Goal: Transaction & Acquisition: Obtain resource

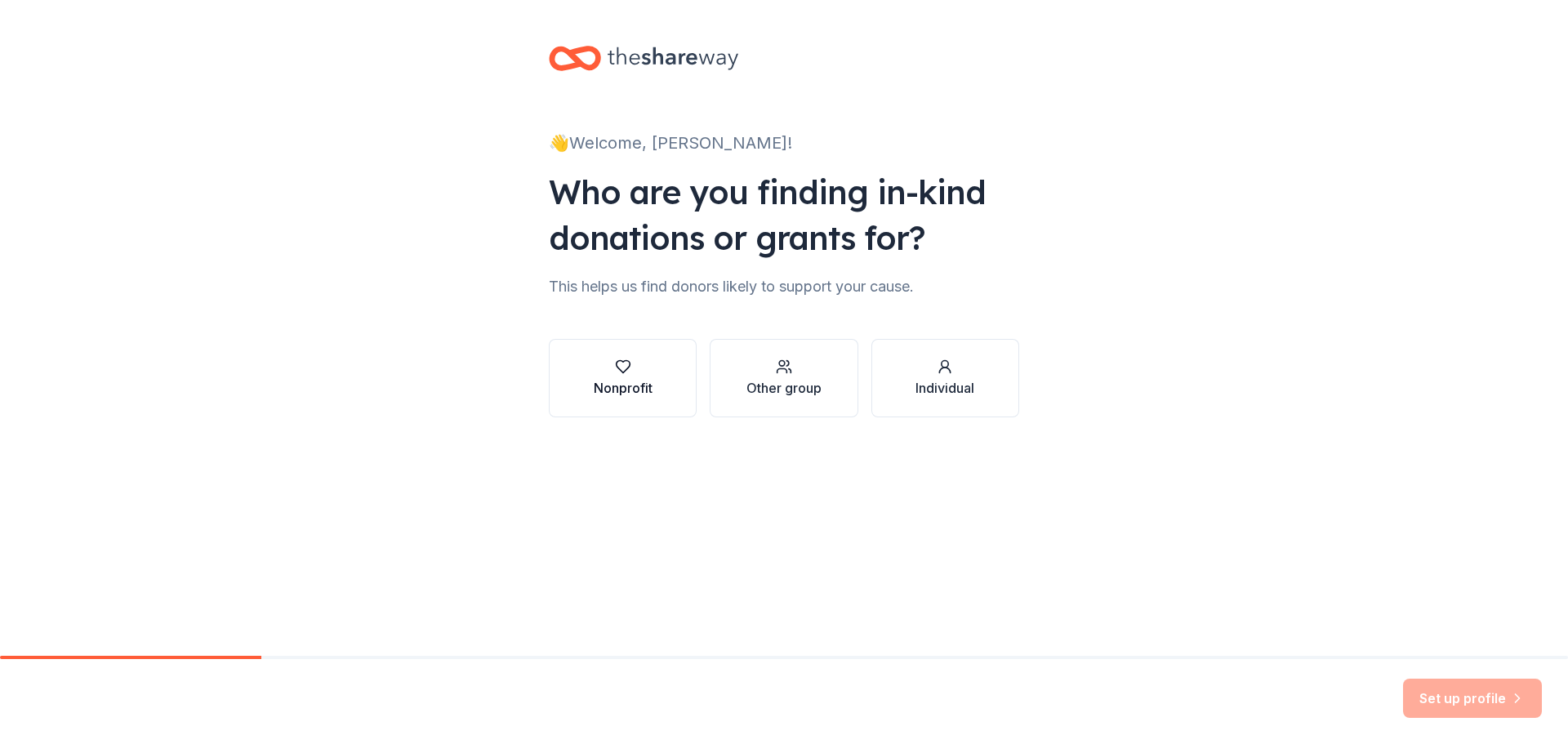
click at [594, 376] on div "Nonprofit" at bounding box center [623, 377] width 59 height 39
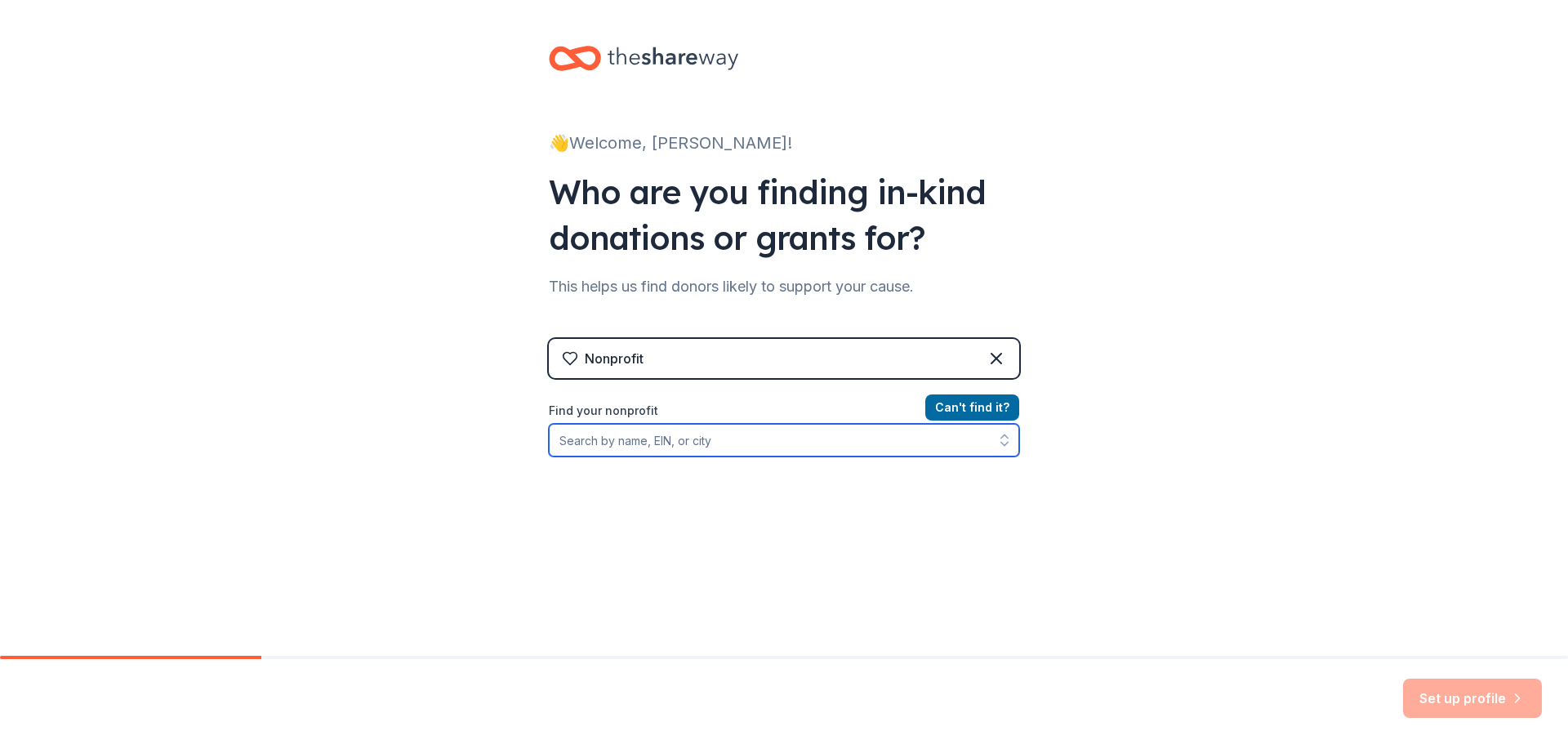
click at [696, 446] on input "Find your nonprofit" at bounding box center [783, 440] width 470 height 33
type input "20-0275667"
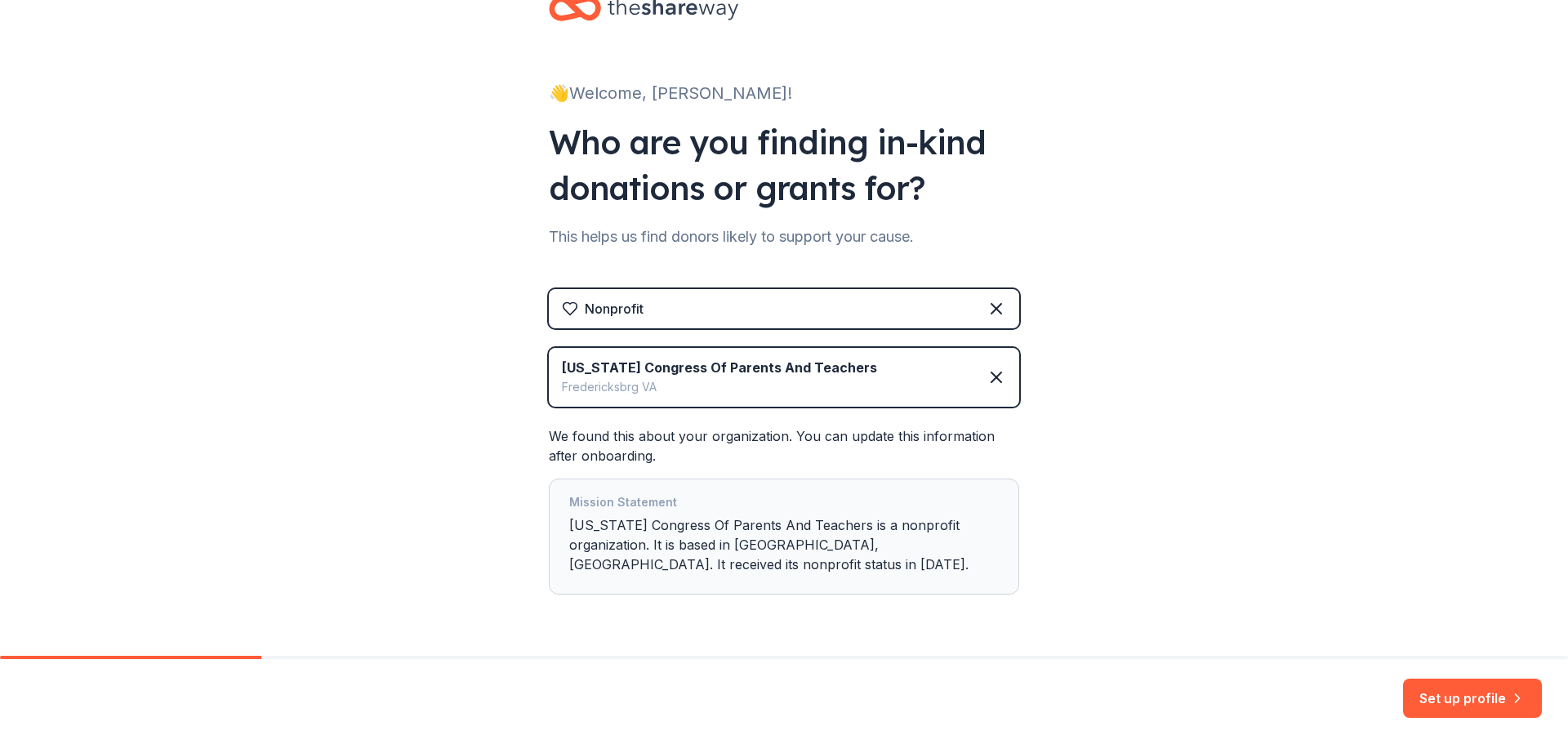
scroll to position [99, 0]
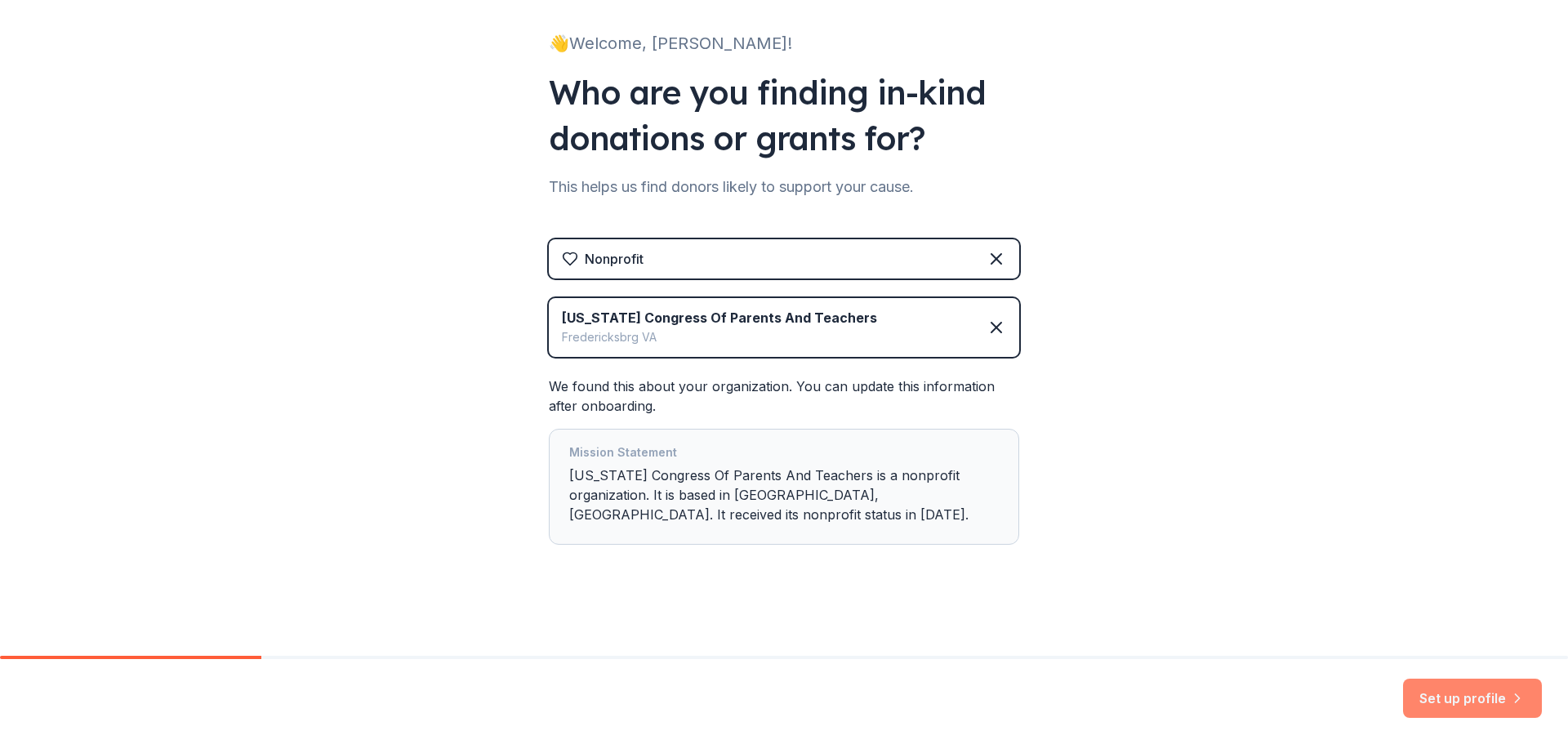
click at [1470, 709] on button "Set up profile" at bounding box center [1472, 697] width 138 height 39
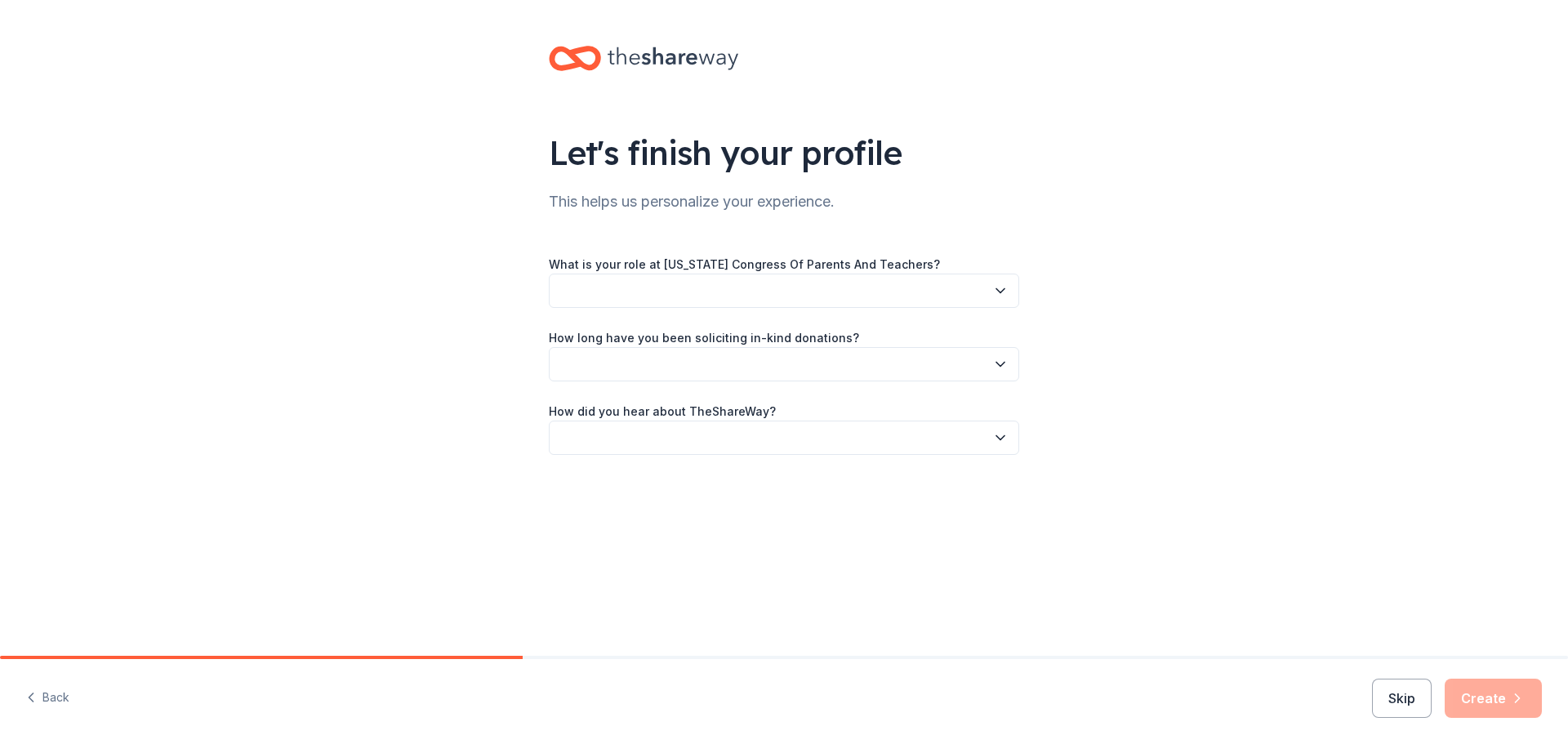
click at [676, 295] on button "button" at bounding box center [783, 291] width 470 height 35
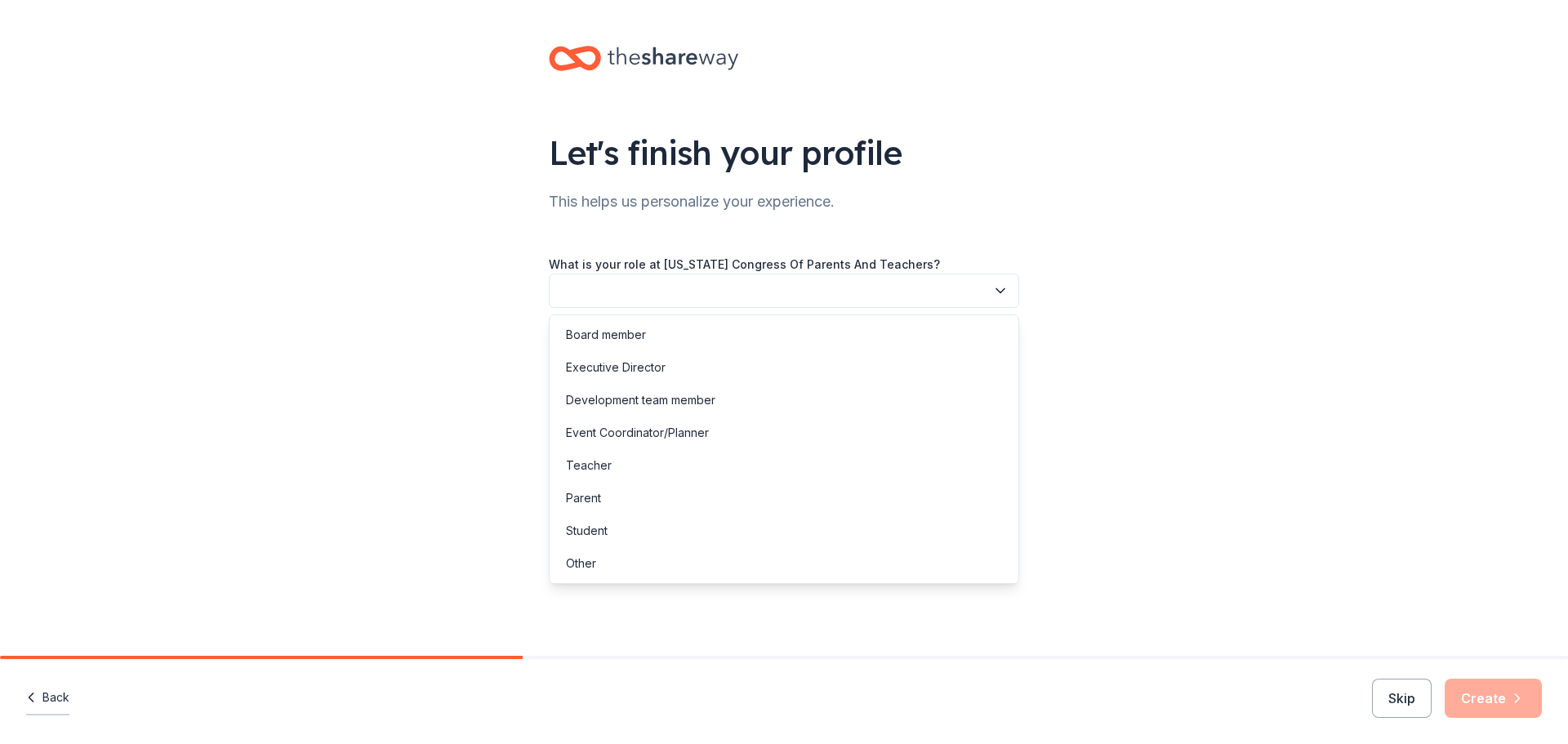
drag, startPoint x: 22, startPoint y: 673, endPoint x: 25, endPoint y: 689, distance: 16.3
click at [22, 677] on div "Let's finish your profile This helps us personalize your experience. What is yo…" at bounding box center [784, 372] width 1568 height 744
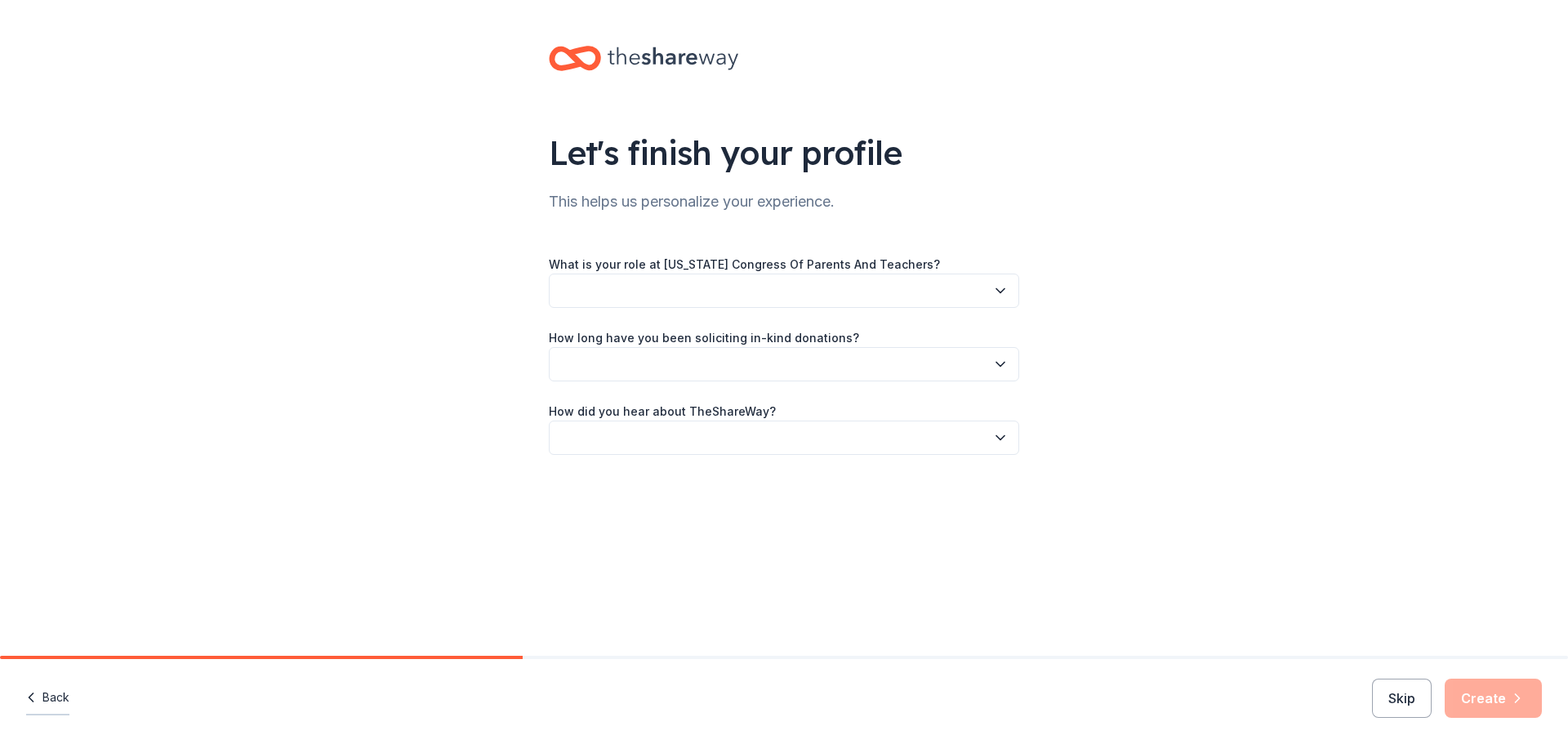
click at [33, 692] on icon "button" at bounding box center [30, 696] width 16 height 16
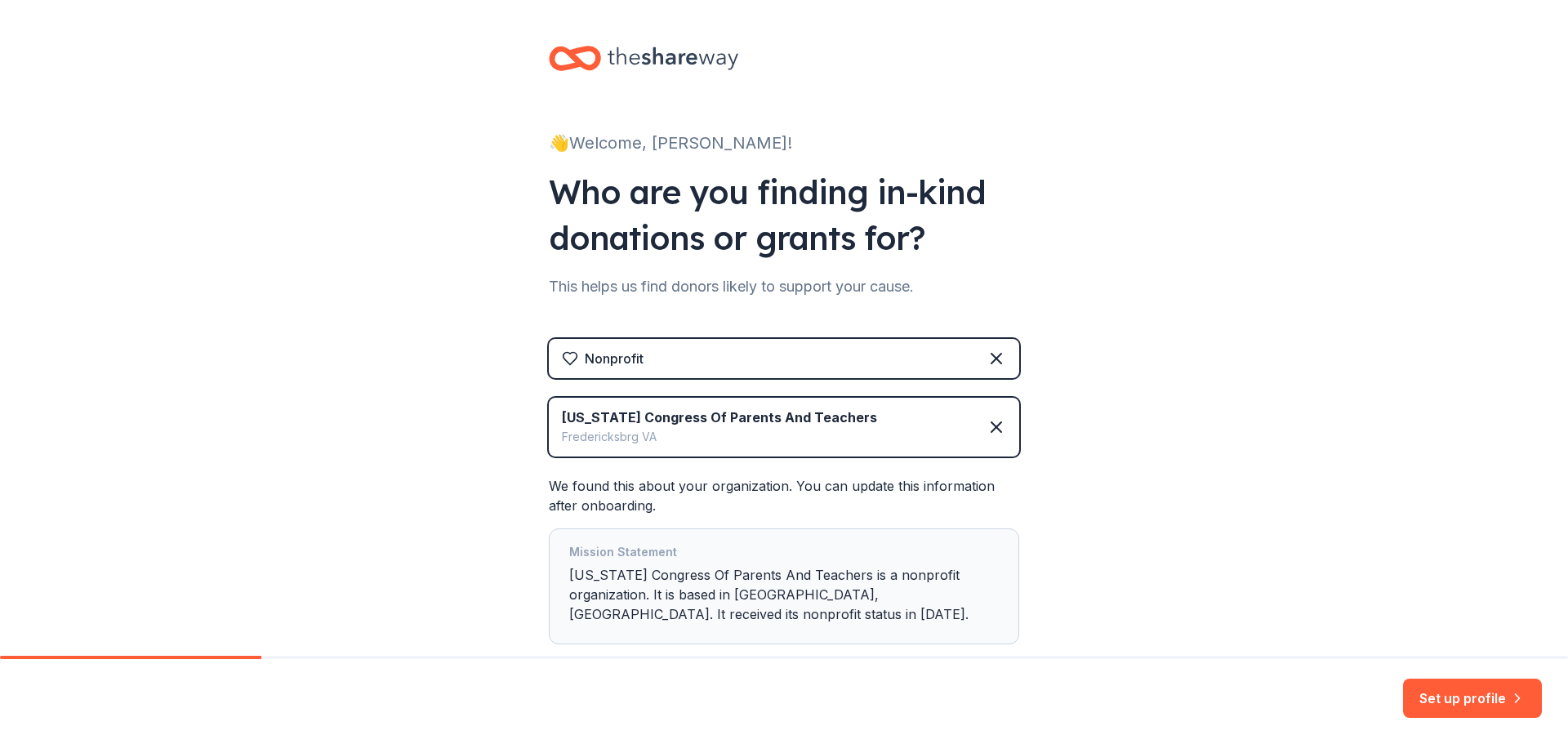
click at [881, 429] on div "Virginia Congress Of Parents And Teachers Fredericksbrg VA" at bounding box center [783, 427] width 470 height 59
click at [993, 433] on icon at bounding box center [996, 427] width 20 height 20
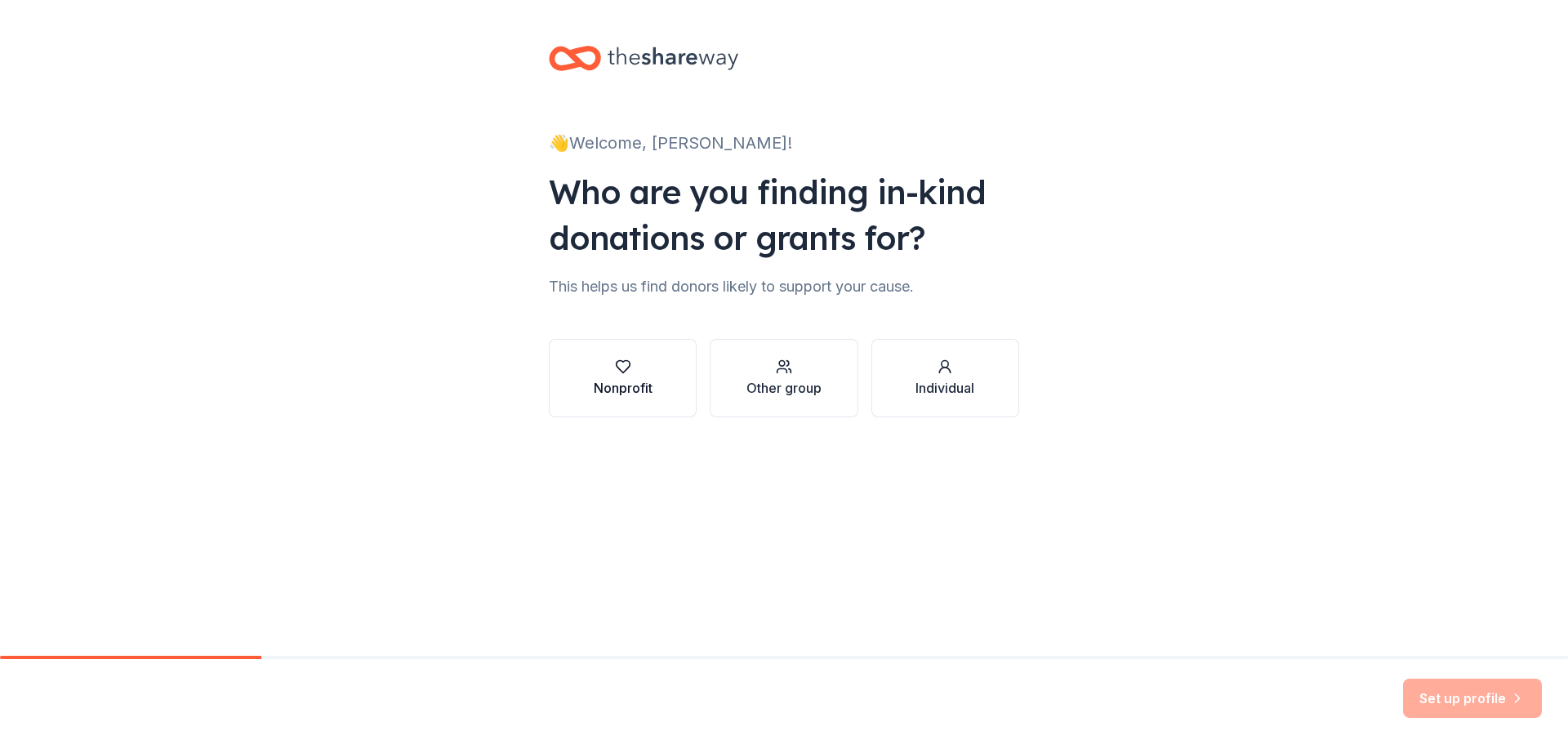
click at [646, 391] on div "Nonprofit" at bounding box center [623, 388] width 59 height 20
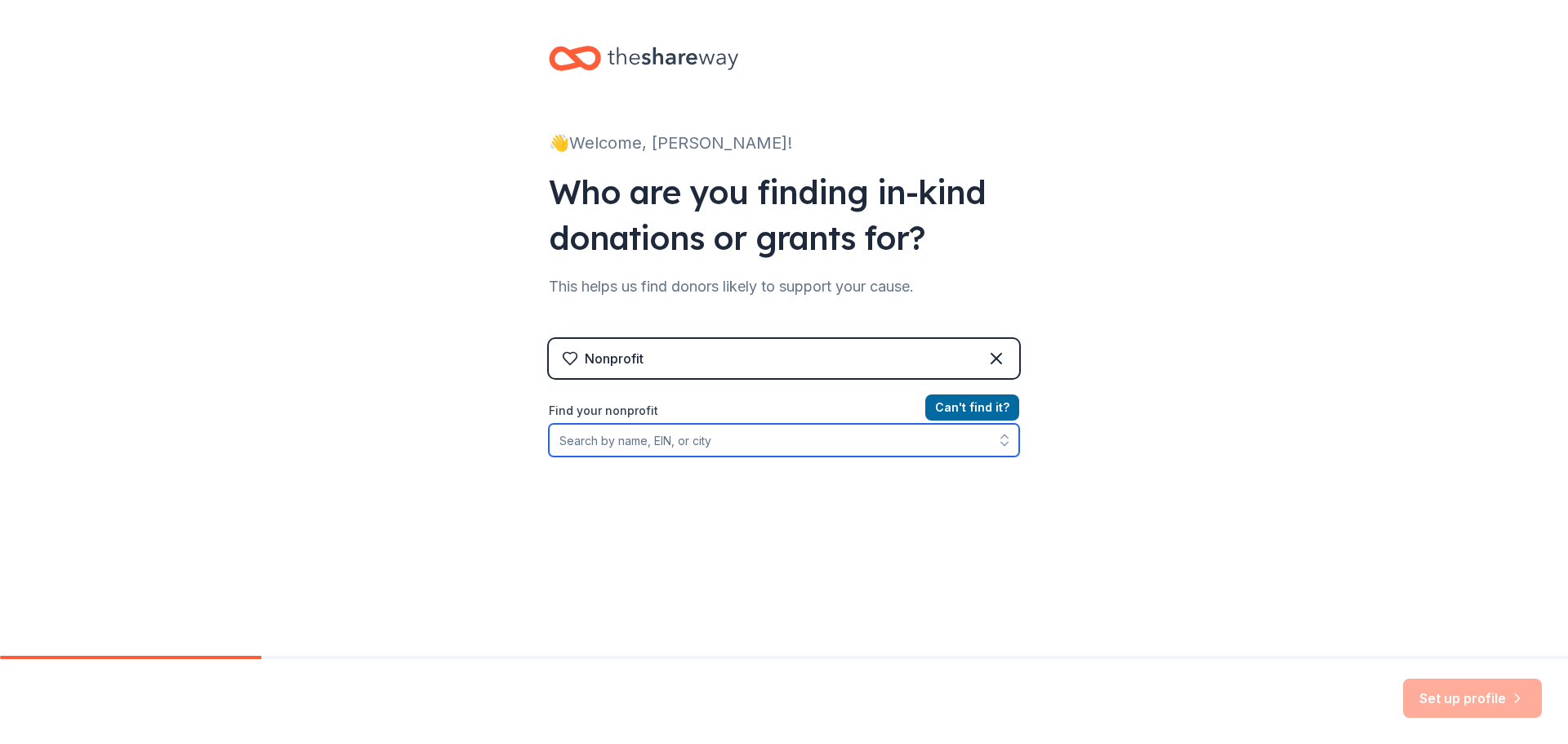
click at [668, 439] on input "Find your nonprofit" at bounding box center [783, 440] width 470 height 33
type input "Freedom Middle School PTSA"
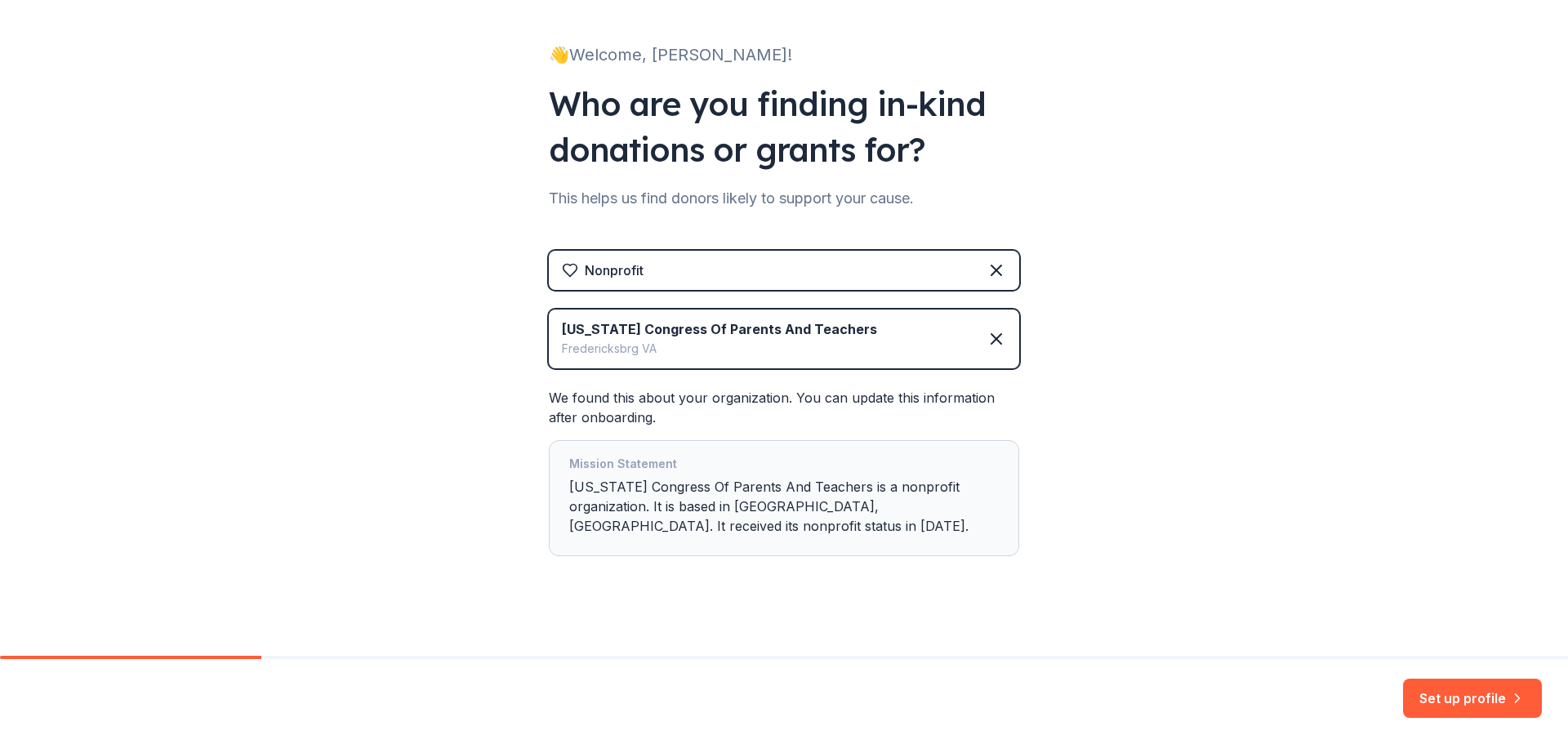
scroll to position [99, 0]
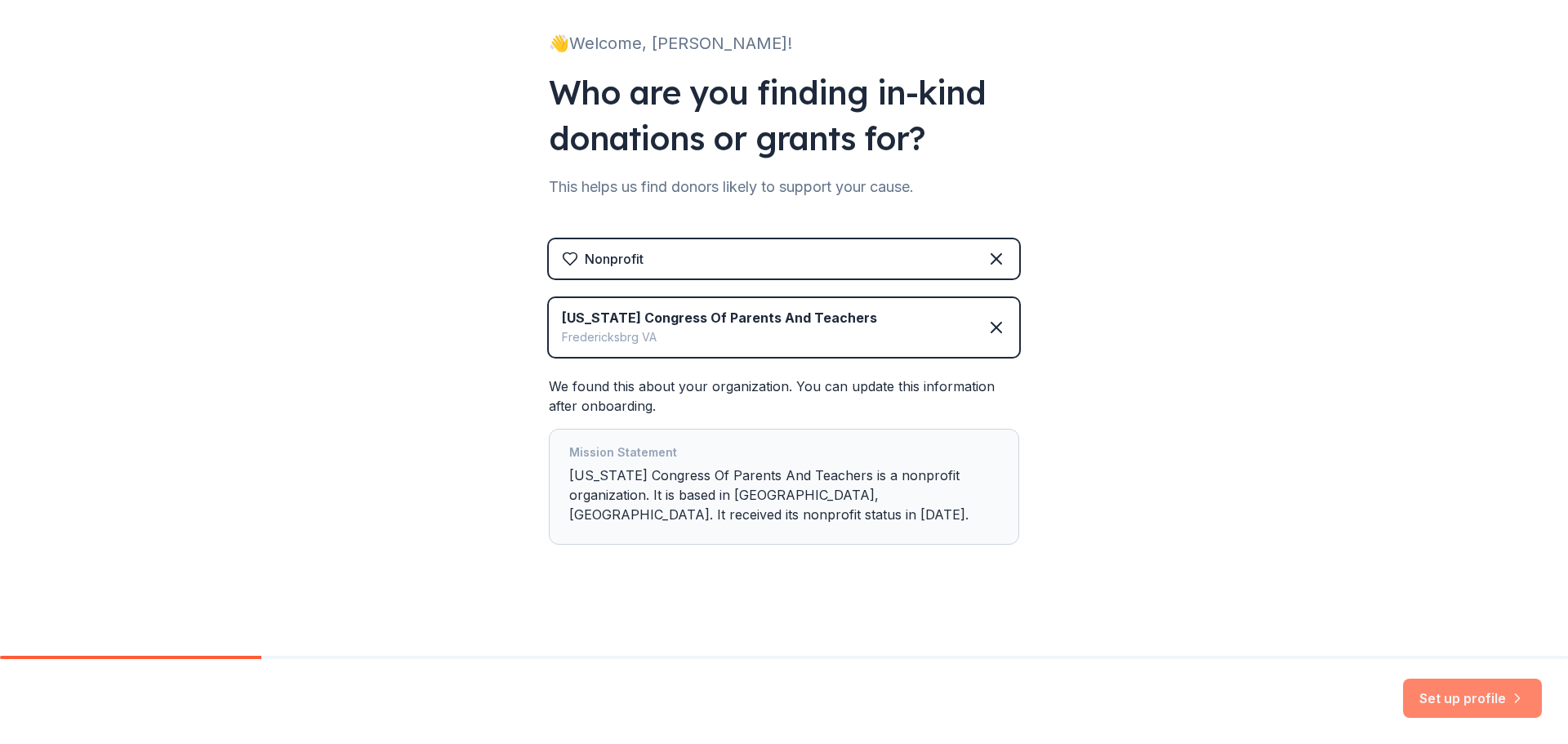
click at [1479, 706] on button "Set up profile" at bounding box center [1472, 697] width 138 height 39
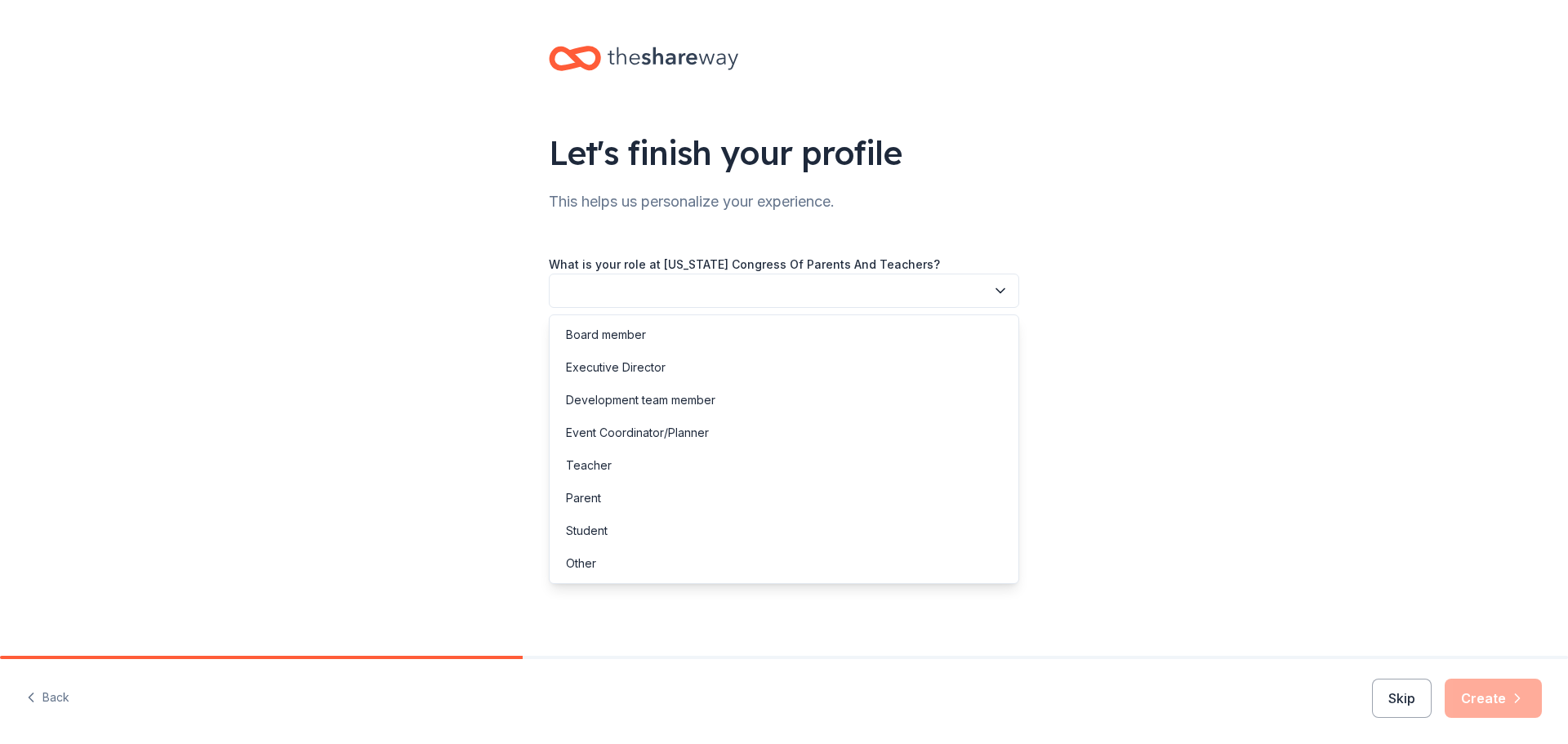
click at [643, 287] on button "button" at bounding box center [783, 291] width 470 height 35
click at [634, 325] on div "Board member" at bounding box center [606, 335] width 80 height 20
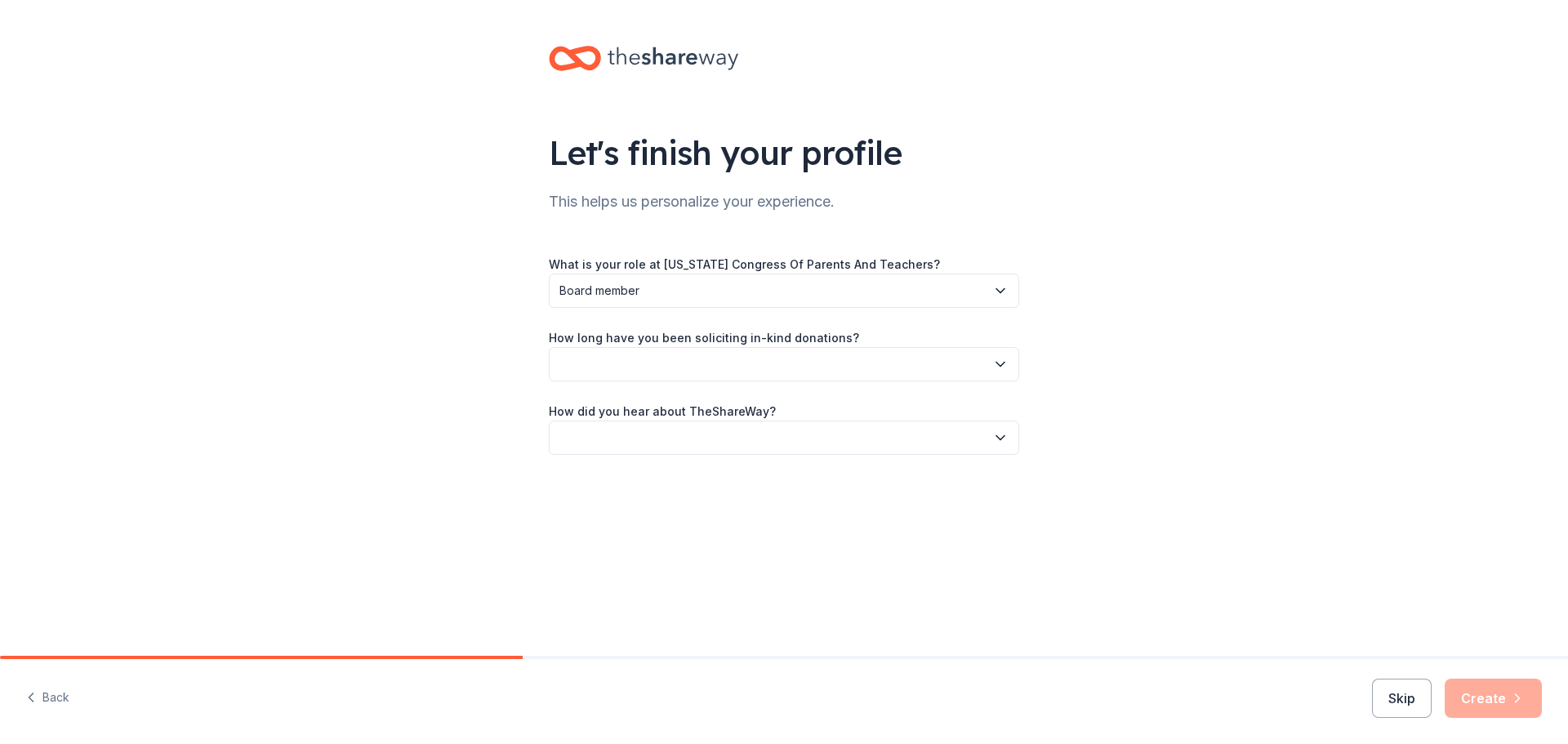
click at [646, 362] on button "button" at bounding box center [783, 364] width 470 height 35
click at [640, 405] on div "This is my first time!" at bounding box center [618, 407] width 104 height 20
click at [710, 441] on button "button" at bounding box center [783, 438] width 470 height 35
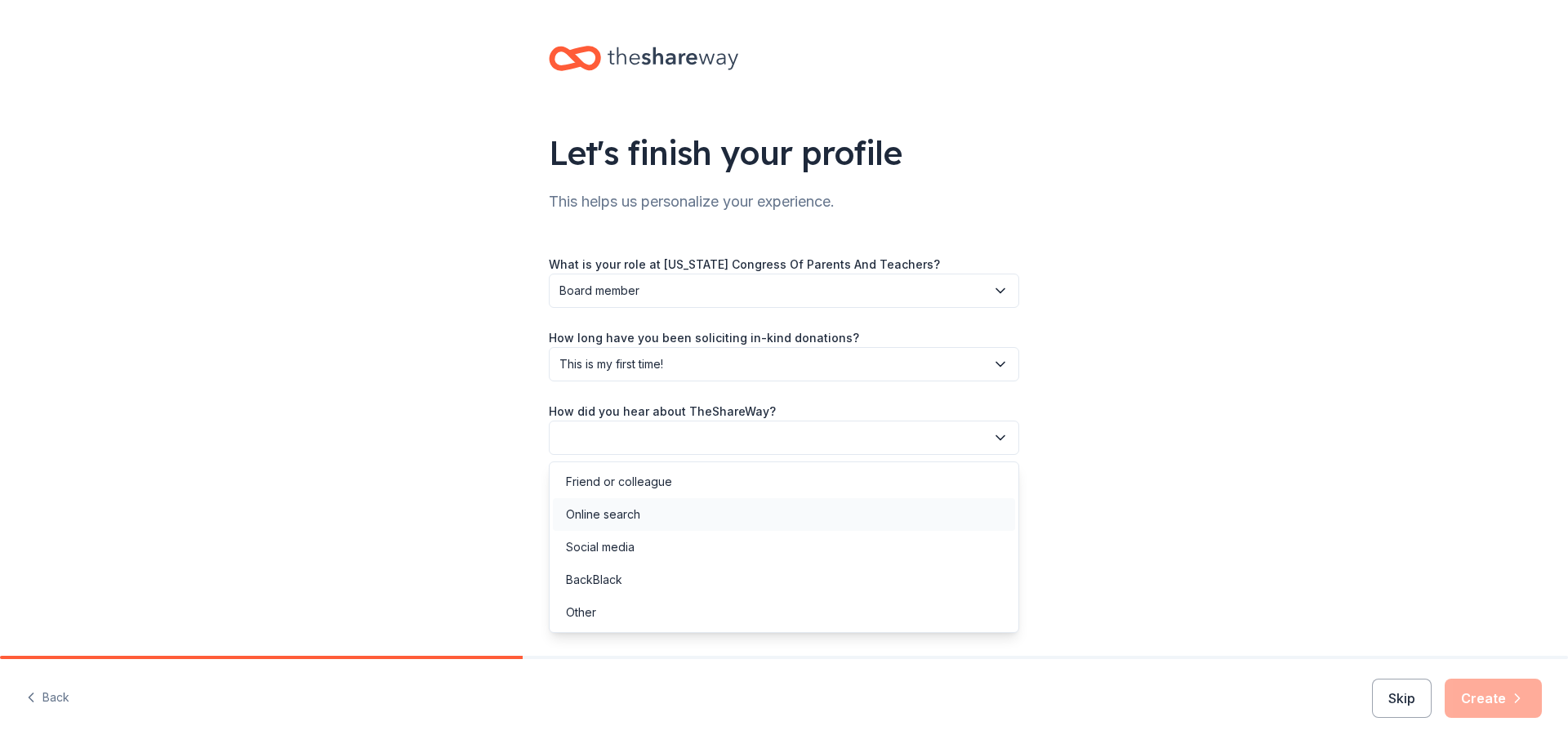
click at [662, 506] on div "Online search" at bounding box center [784, 515] width 462 height 33
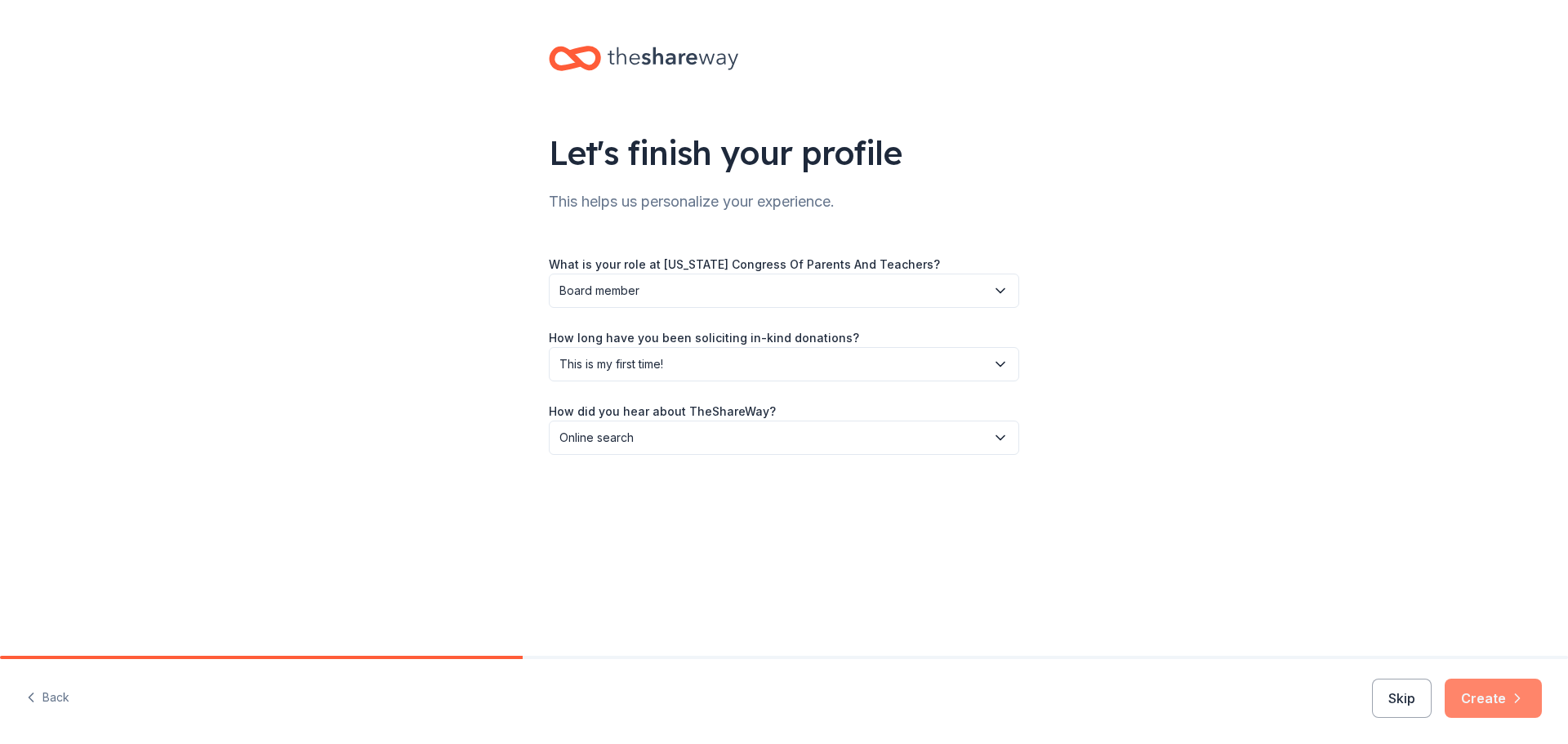
click at [1470, 695] on button "Create" at bounding box center [1493, 697] width 97 height 39
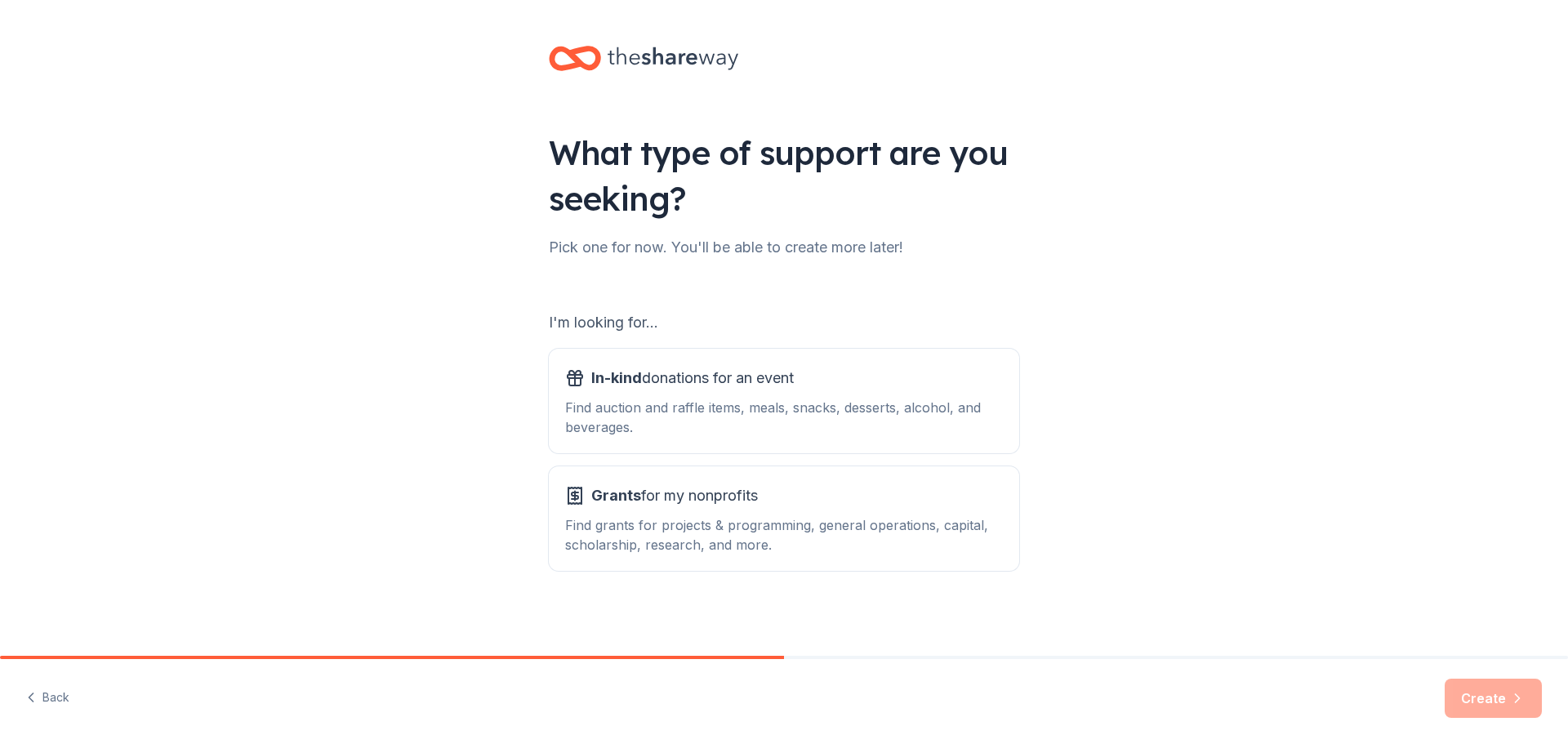
scroll to position [3, 0]
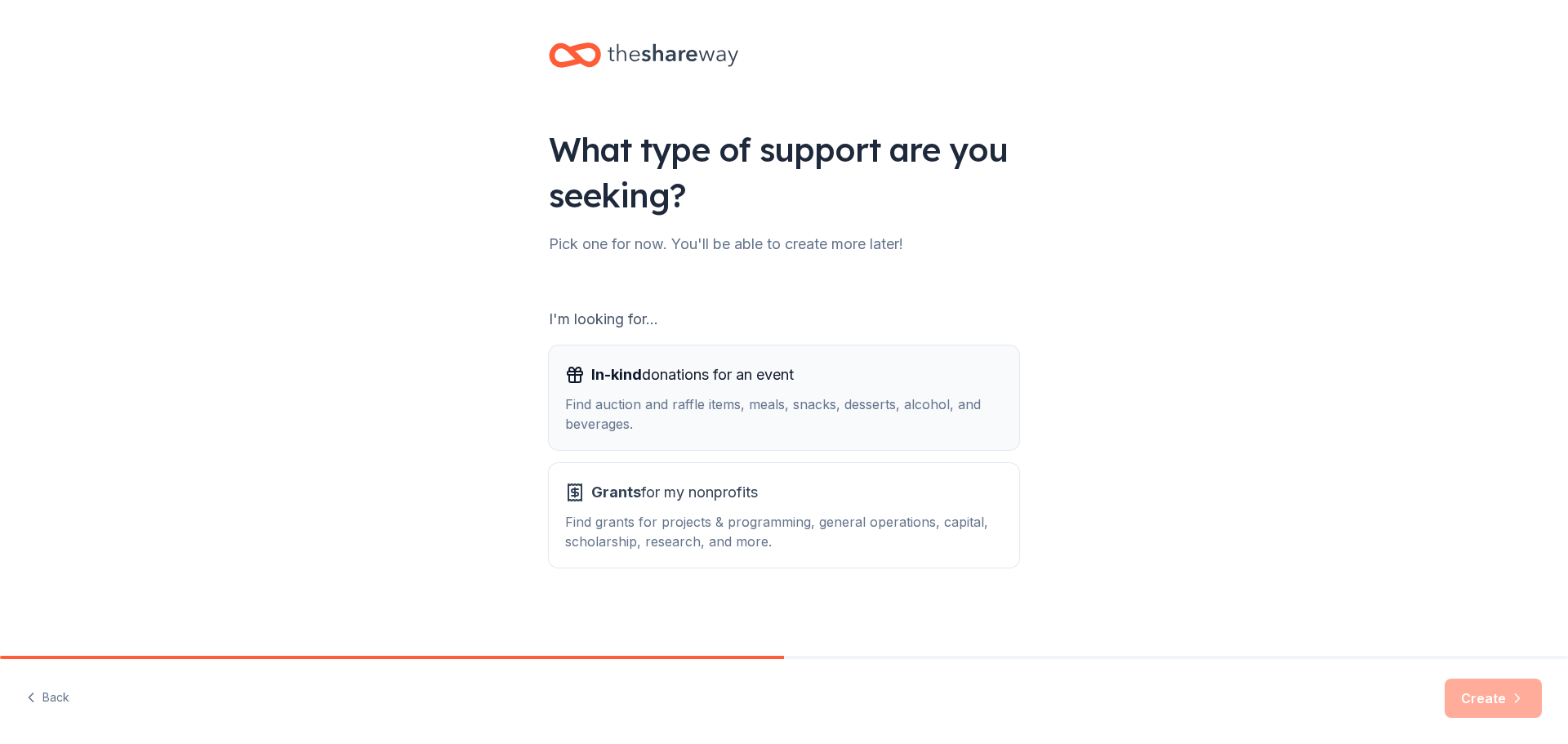
click at [714, 384] on span "In-kind donations for an event" at bounding box center [692, 375] width 202 height 26
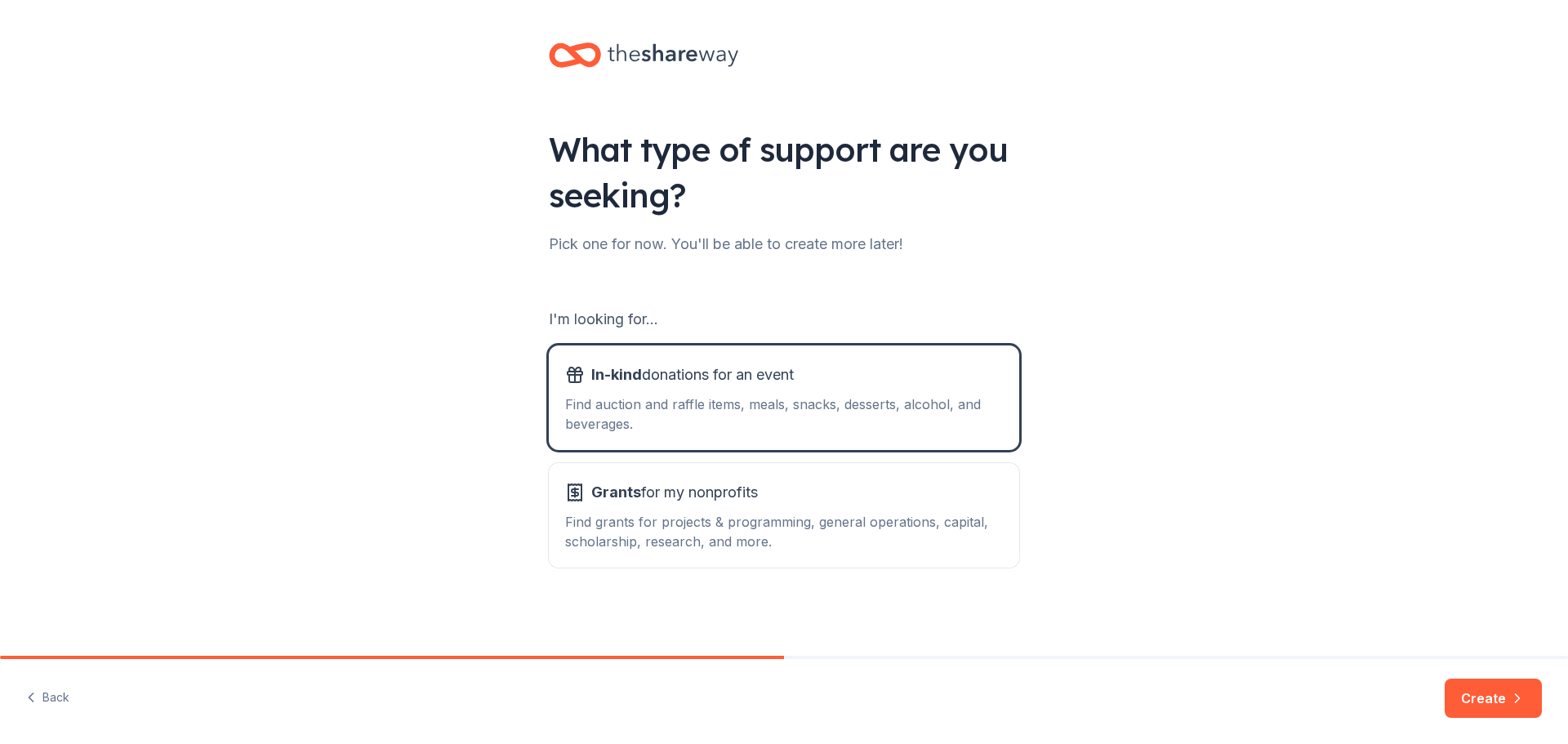
drag, startPoint x: 1494, startPoint y: 709, endPoint x: 1483, endPoint y: 704, distance: 12.1
click at [1492, 709] on button "Create" at bounding box center [1493, 697] width 97 height 39
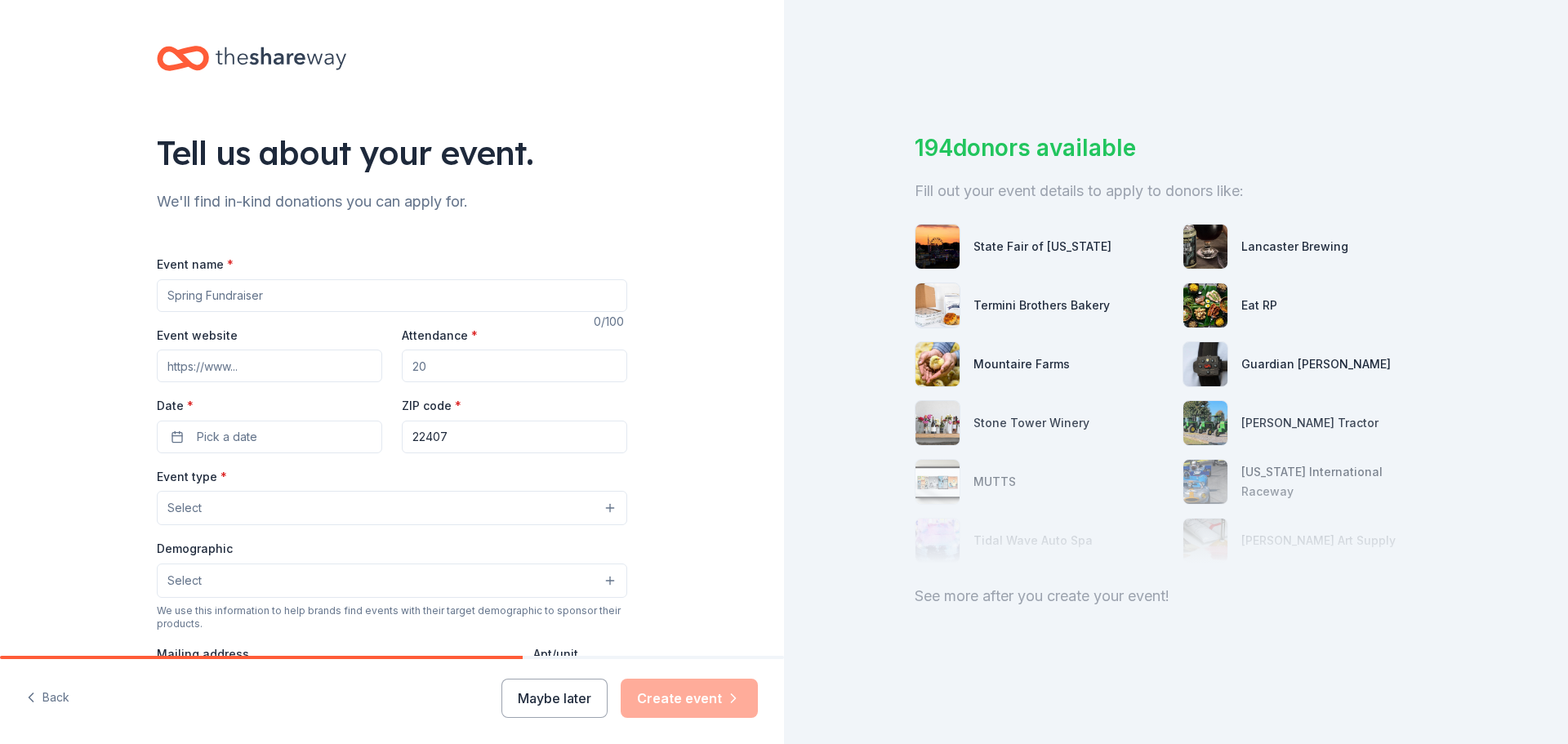
click at [311, 301] on input "Event name *" at bounding box center [391, 296] width 470 height 33
type input "Staff Member of the Month"
type input "12"
drag, startPoint x: 447, startPoint y: 369, endPoint x: 340, endPoint y: 353, distance: 108.2
click at [340, 353] on div "Event website Attendance * 12 Date * Pick a date ZIP code * 22407" at bounding box center [391, 389] width 470 height 128
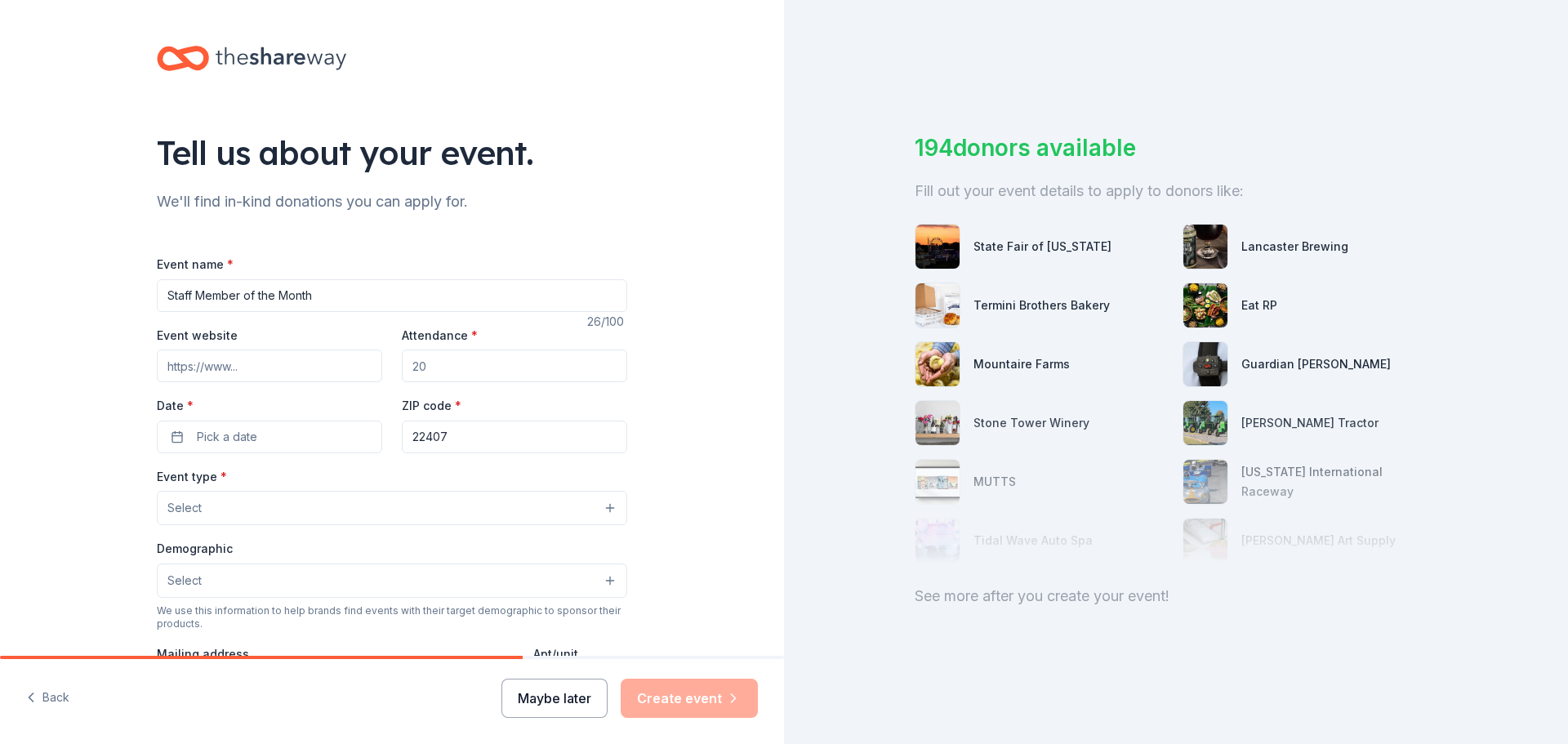
click at [536, 687] on button "Maybe later" at bounding box center [554, 697] width 106 height 39
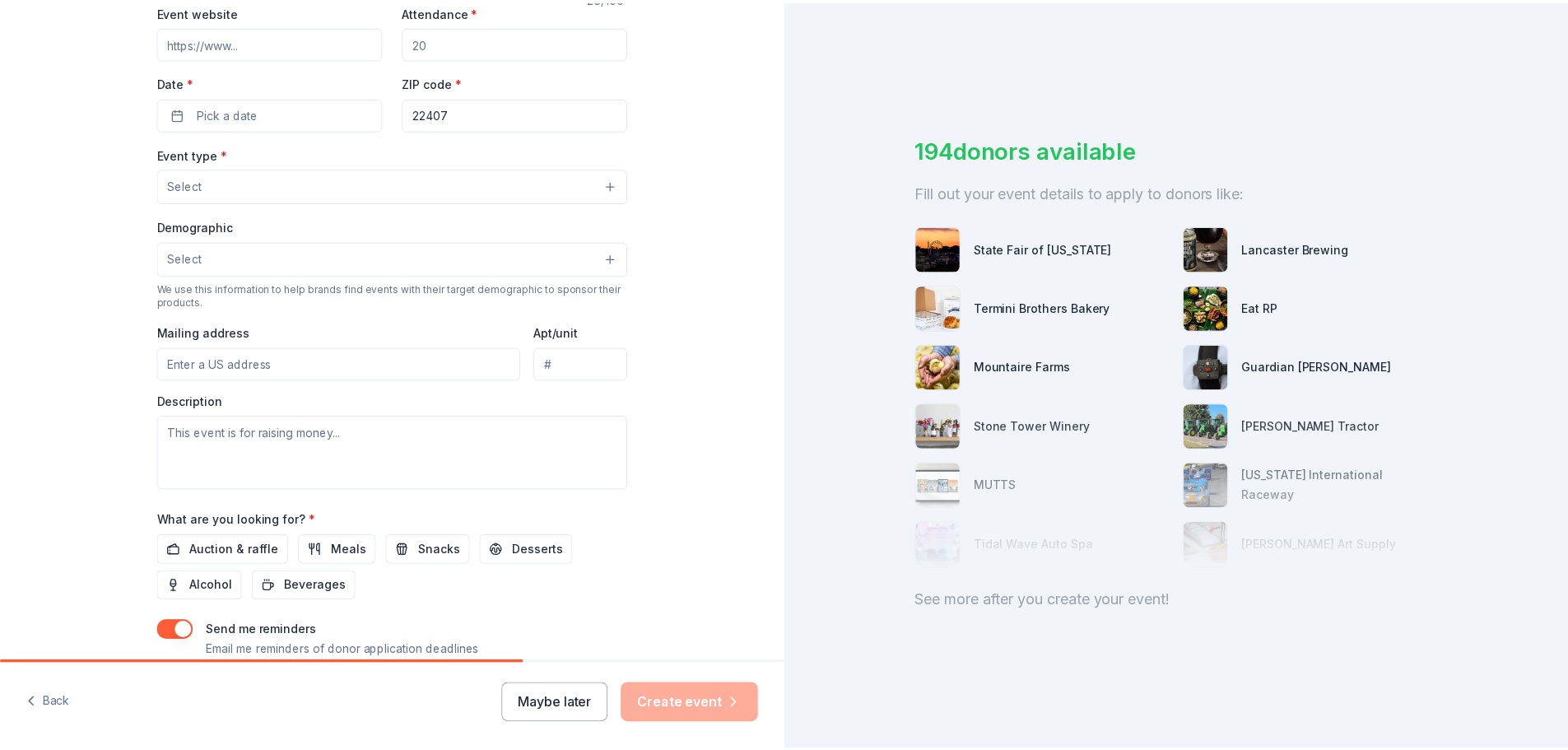
scroll to position [329, 0]
click at [551, 705] on button "Maybe later" at bounding box center [558, 703] width 107 height 39
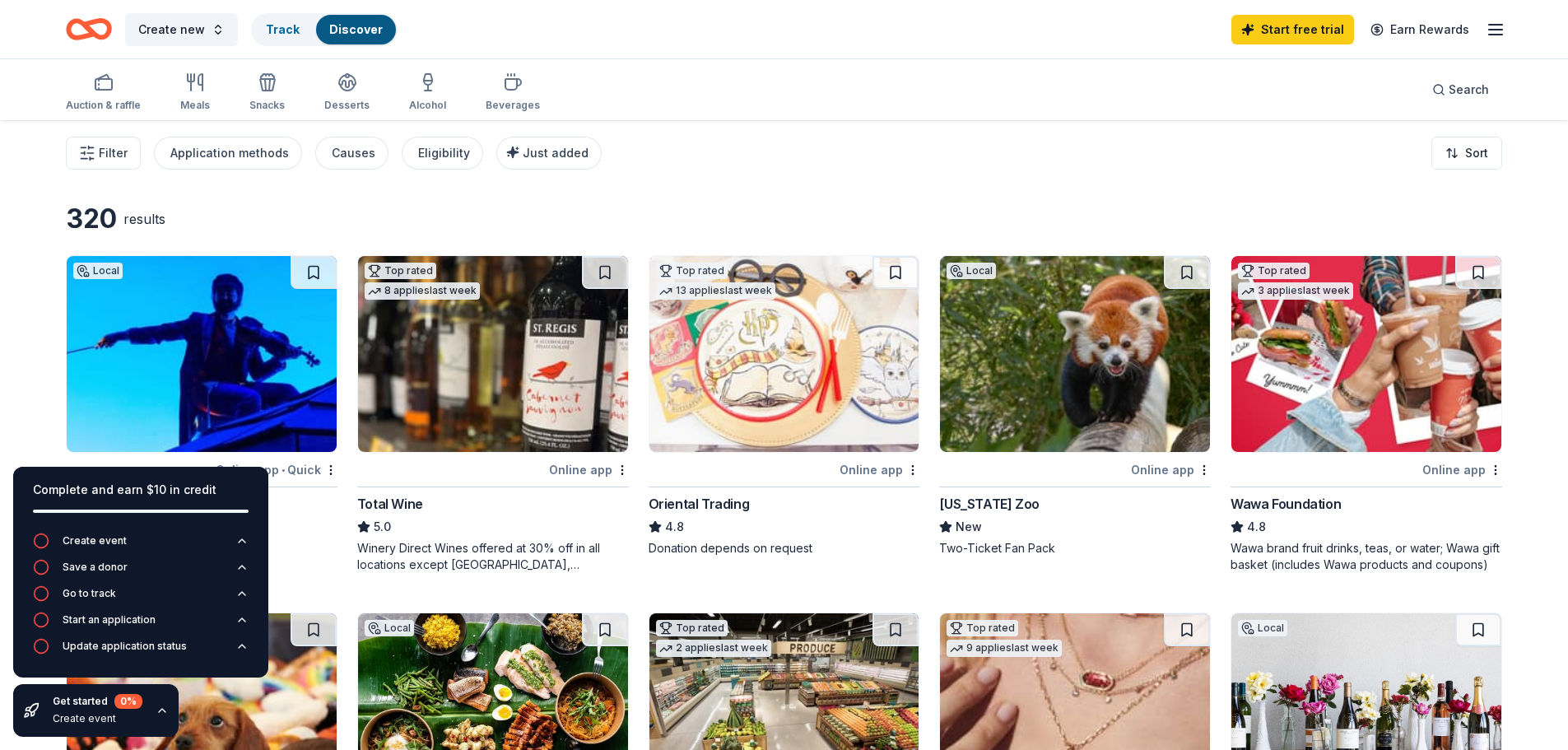
drag, startPoint x: 1364, startPoint y: 388, endPoint x: 1353, endPoint y: 448, distance: 61.0
click at [1353, 448] on img at bounding box center [1366, 353] width 270 height 196
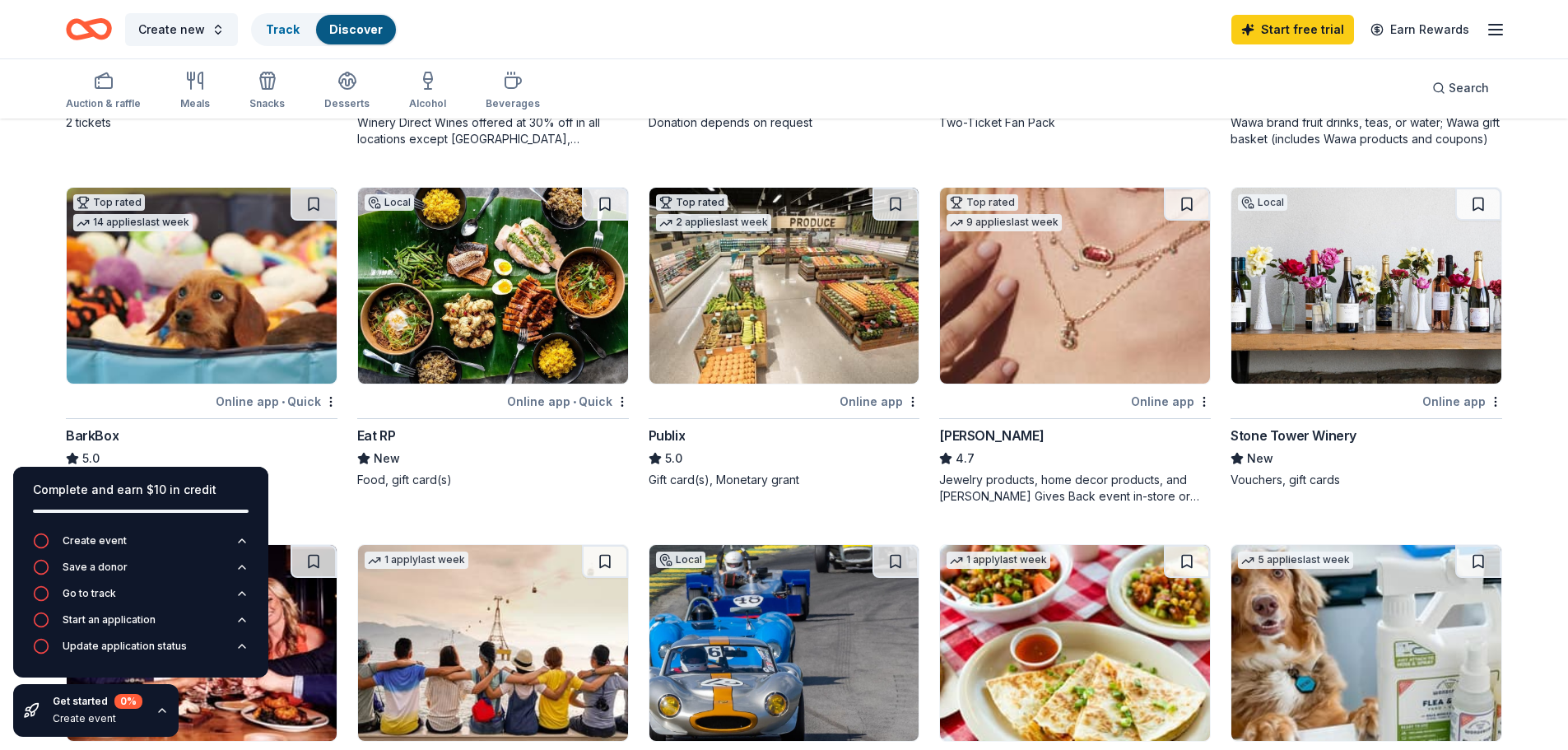
scroll to position [576, 0]
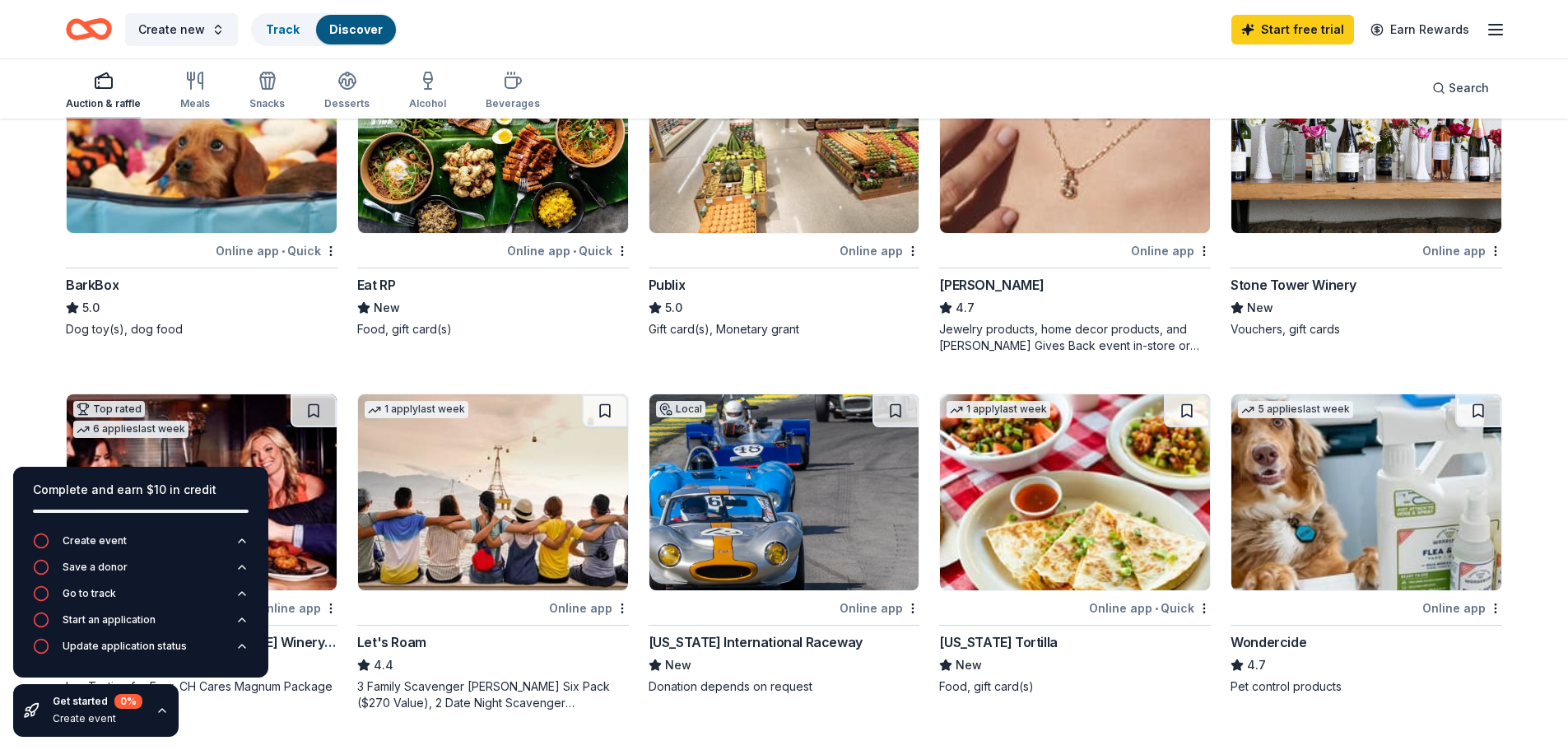
click at [97, 81] on icon "button" at bounding box center [104, 80] width 20 height 20
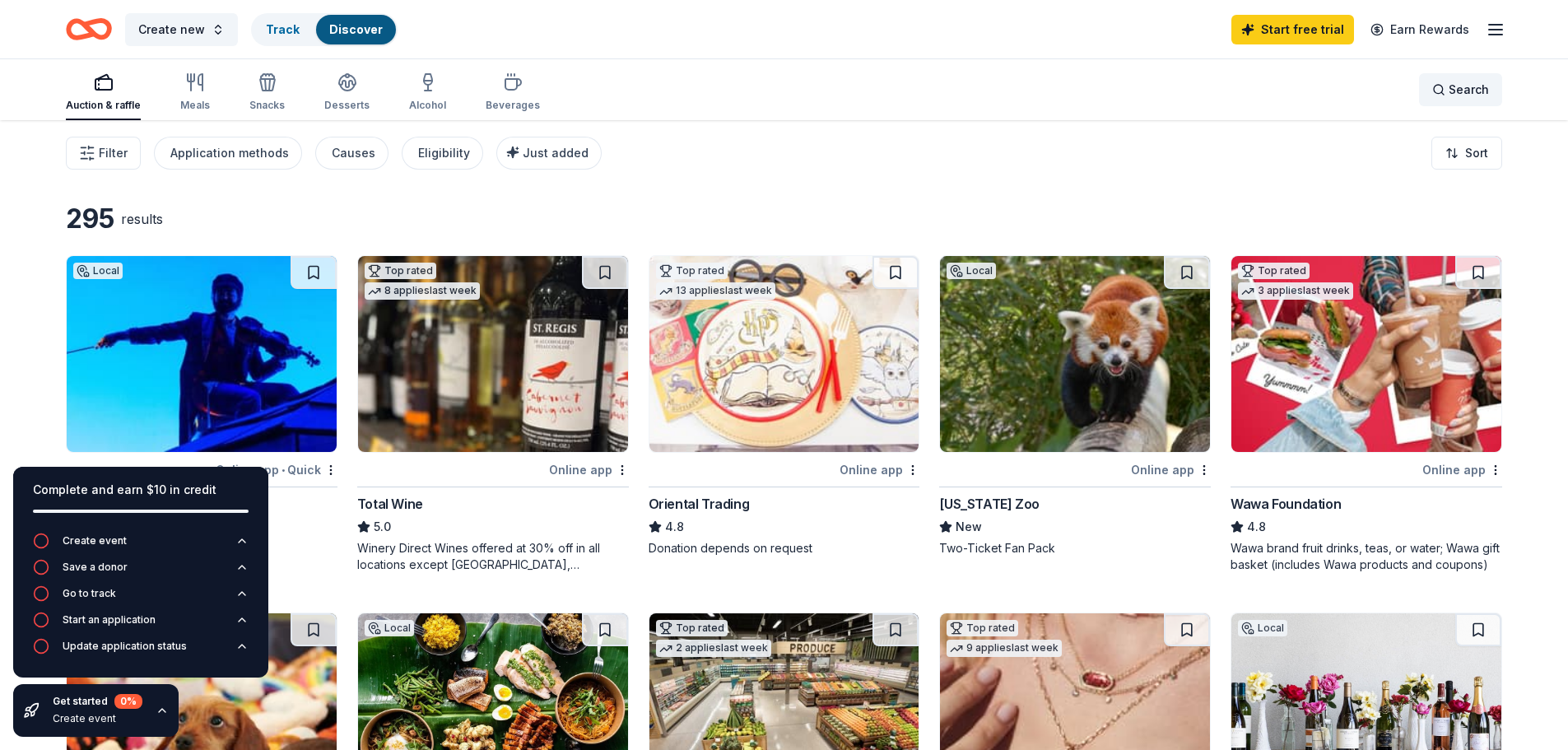
click at [1460, 91] on span "Search" at bounding box center [1469, 90] width 40 height 20
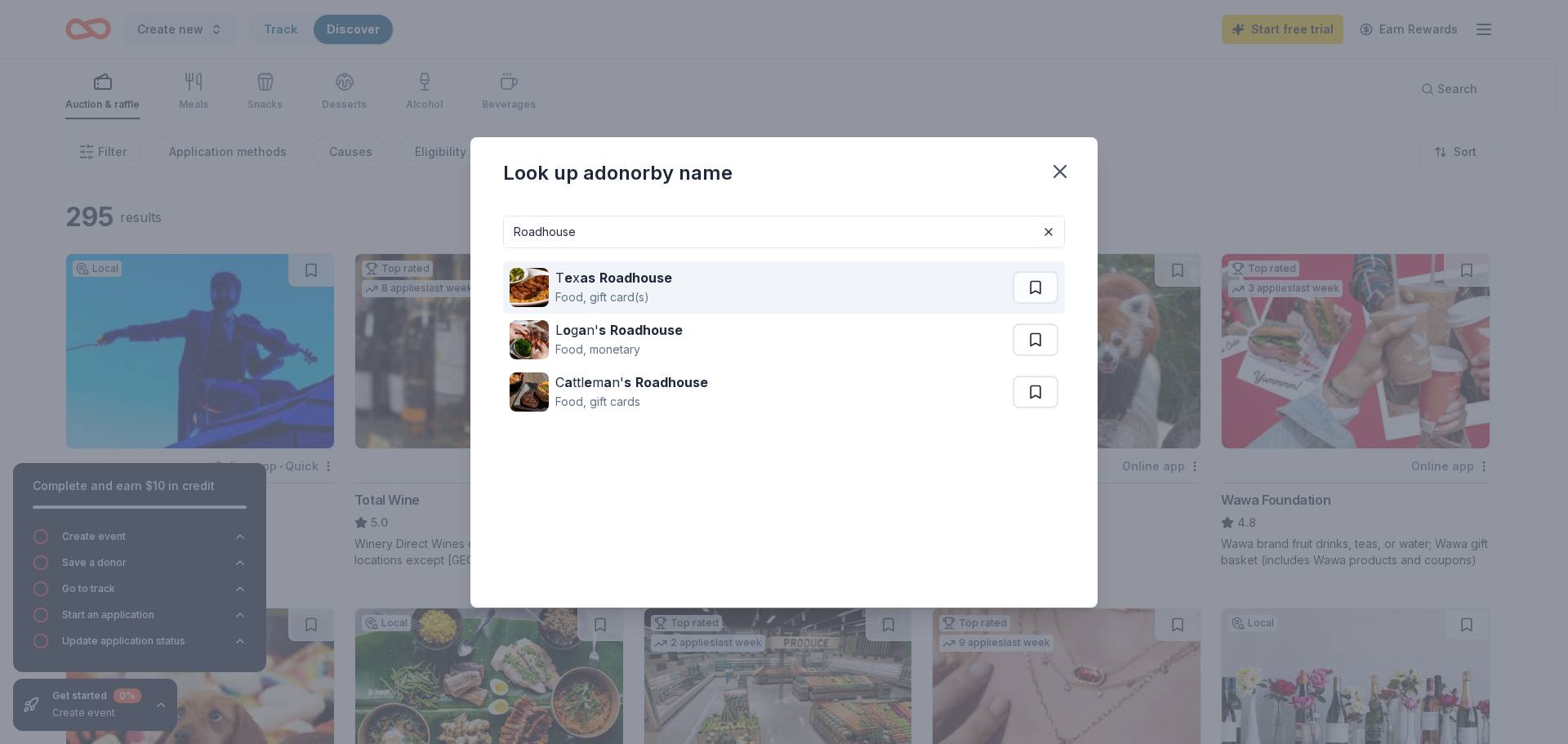
type input "Roadhouse"
click at [601, 294] on div "Food, gift card(s)" at bounding box center [614, 297] width 117 height 20
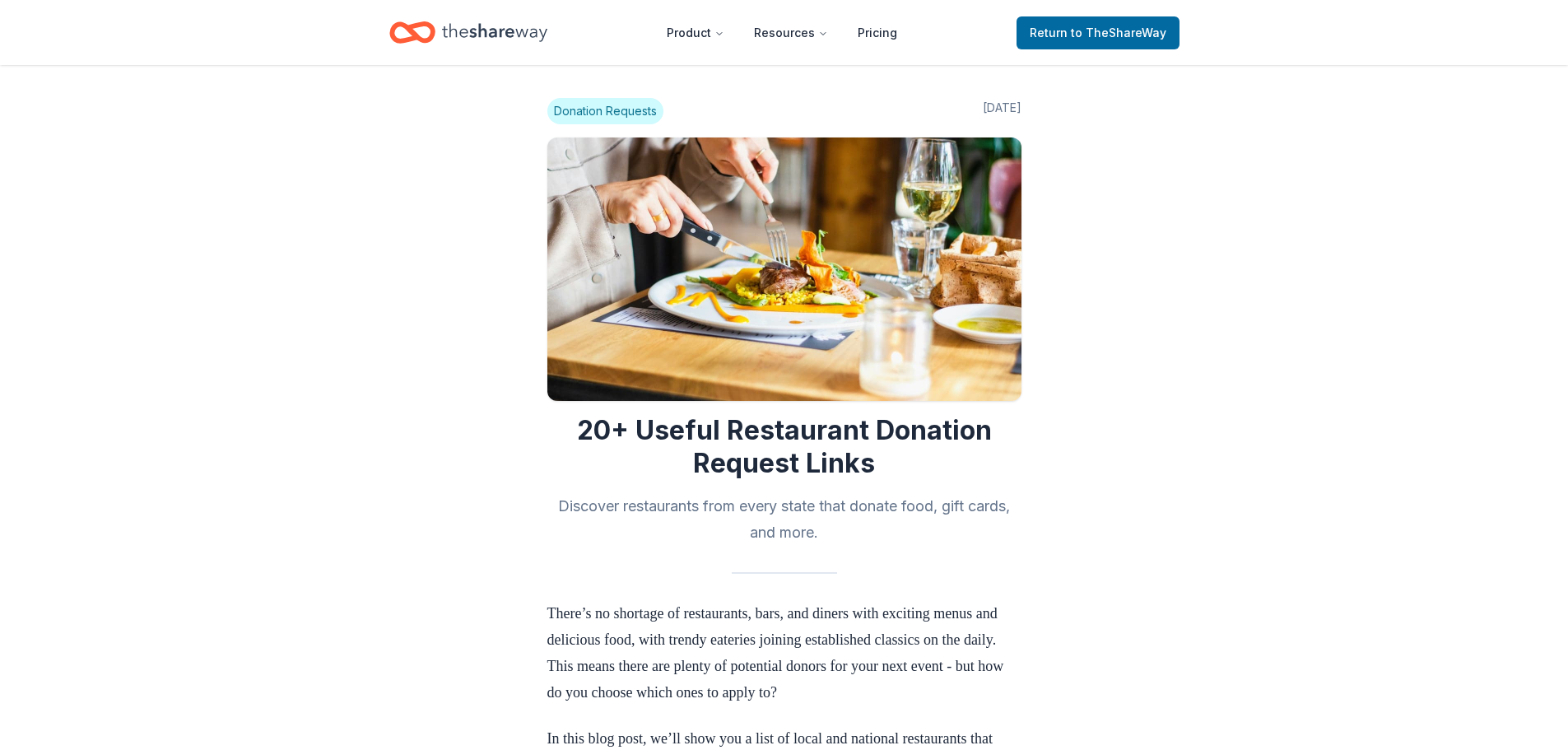
click at [575, 103] on span "Donation Requests" at bounding box center [605, 111] width 116 height 26
click at [503, 19] on icon "Home" at bounding box center [495, 32] width 106 height 34
click at [517, 38] on icon "Home" at bounding box center [495, 32] width 106 height 34
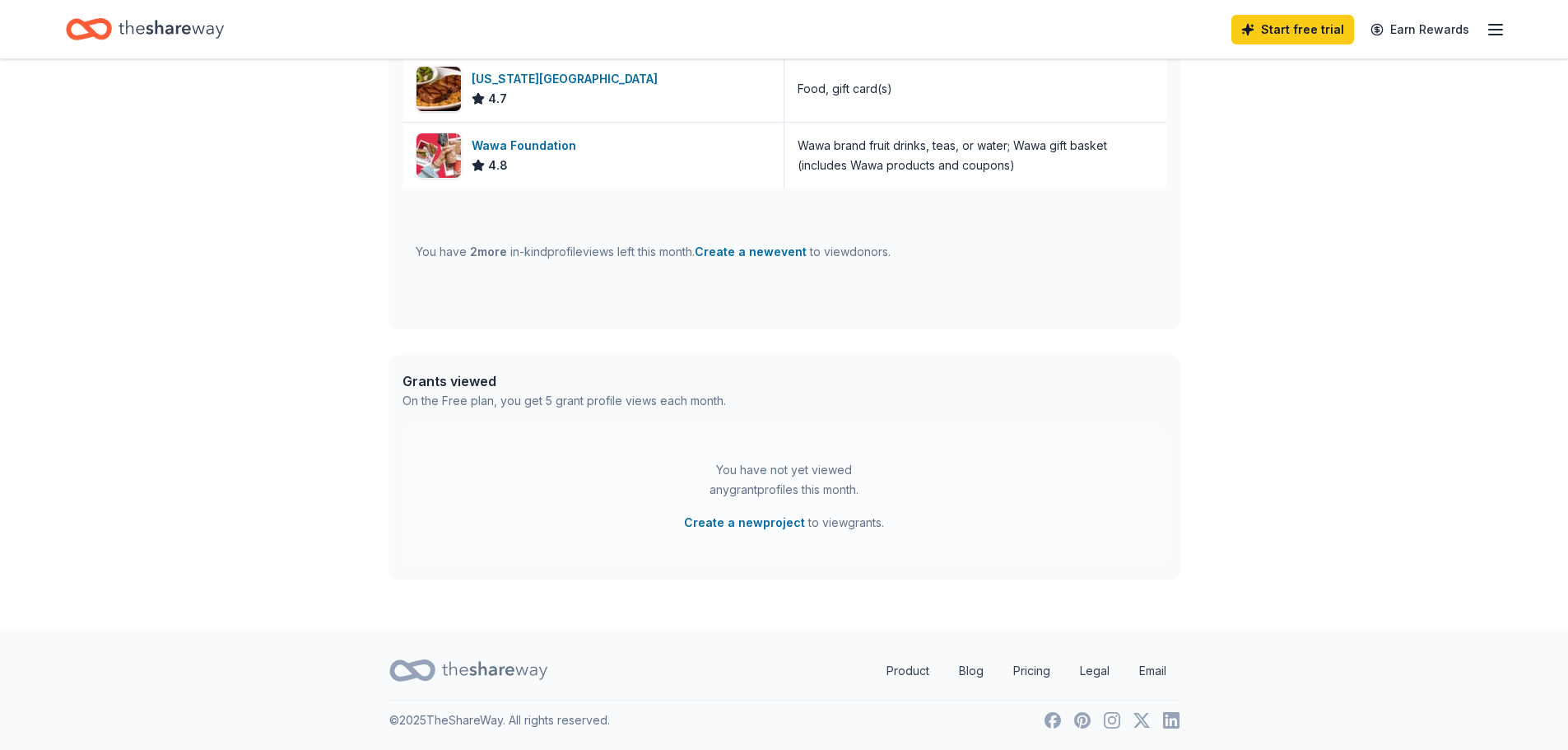
scroll to position [1, 0]
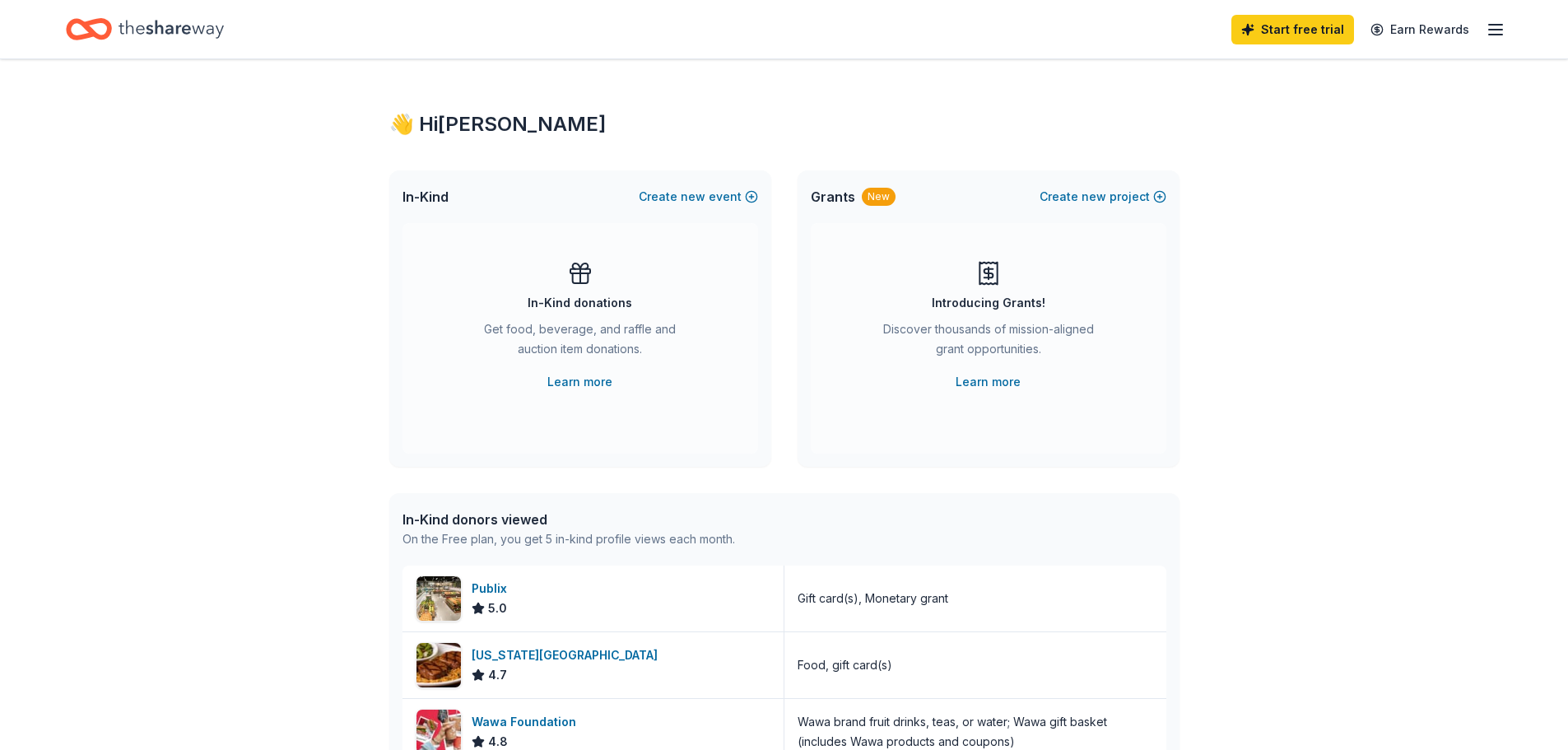
click at [298, 306] on div "👋 Hi Megan In-Kind Create new event In-Kind donations Get food, beverage, and r…" at bounding box center [784, 632] width 1568 height 1149
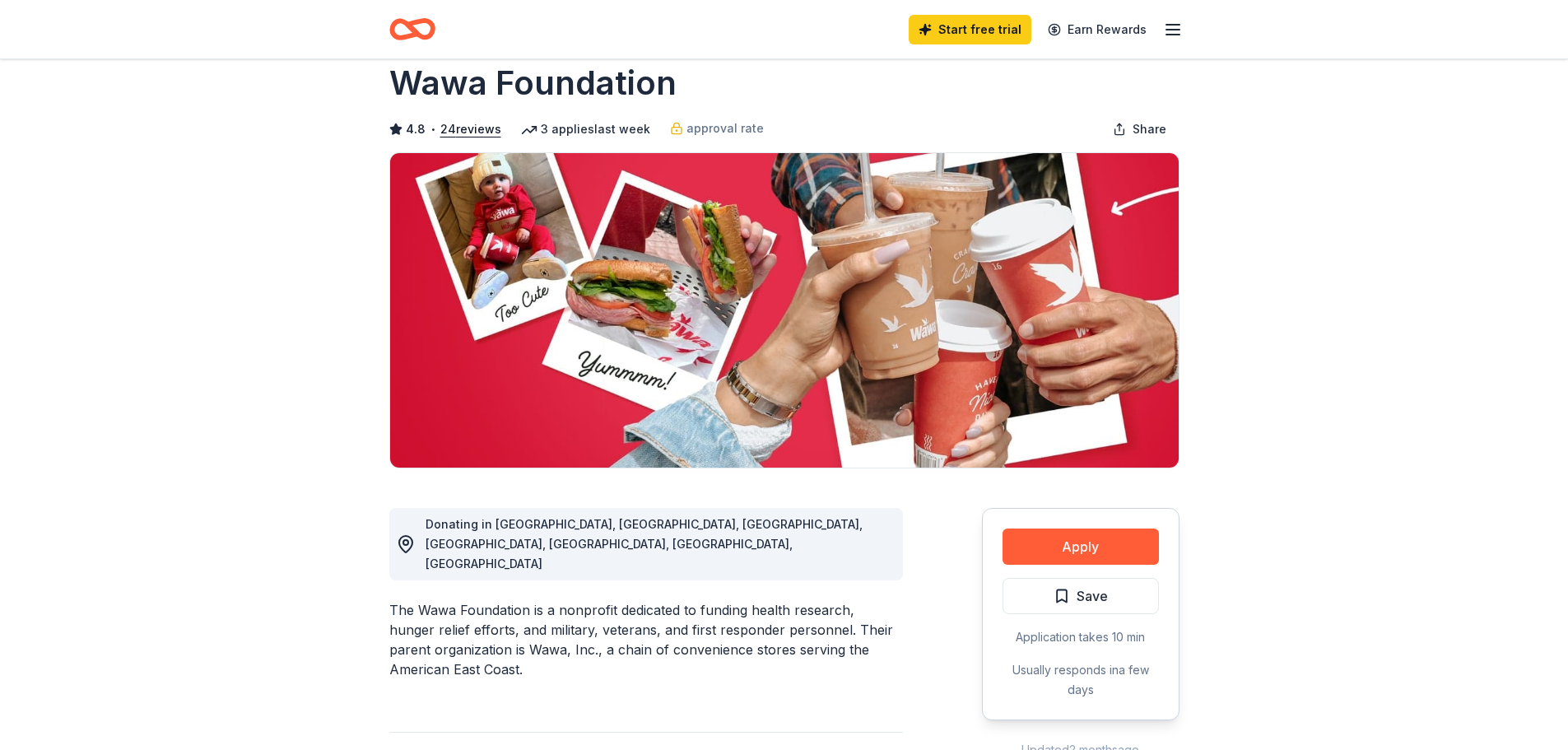
scroll to position [247, 0]
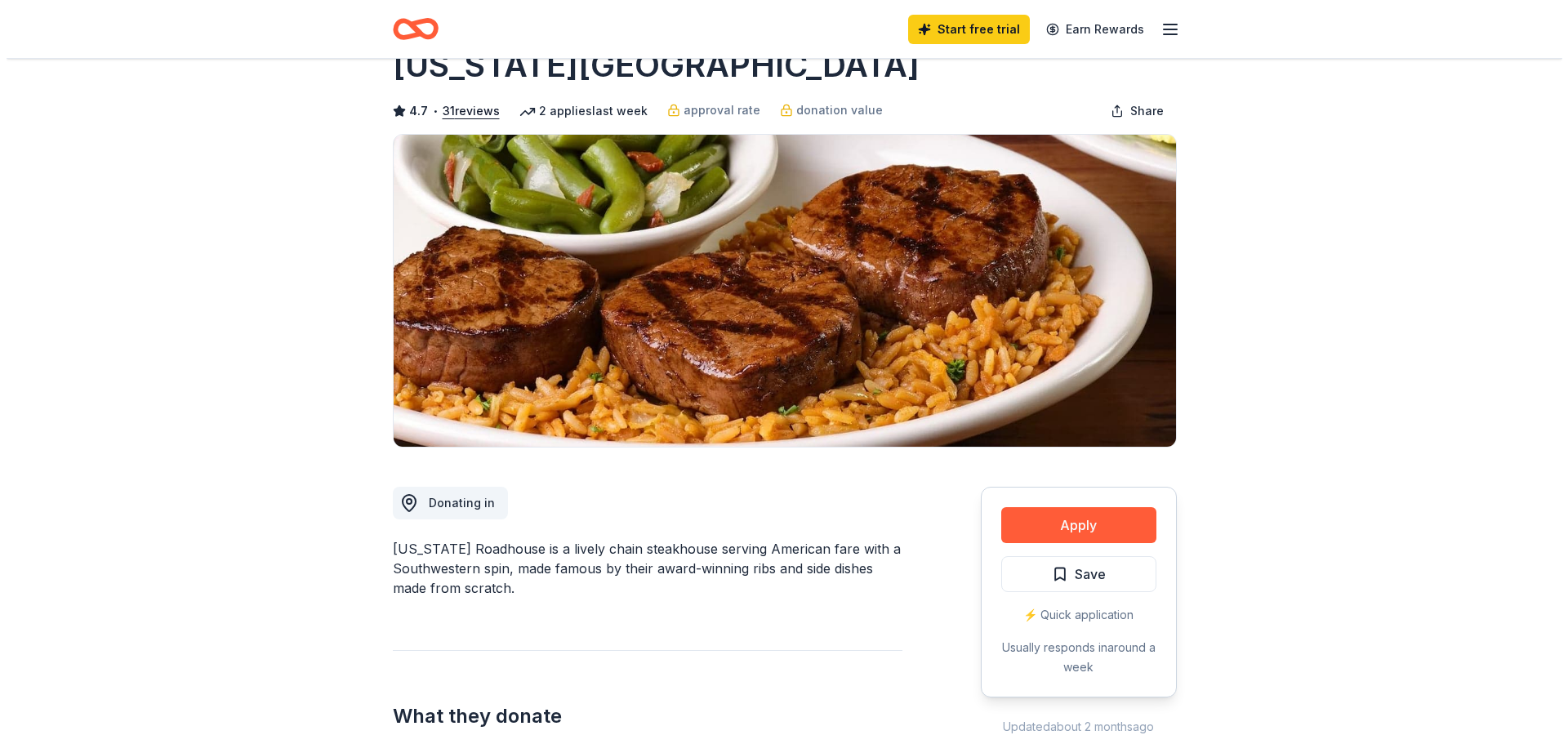
scroll to position [164, 0]
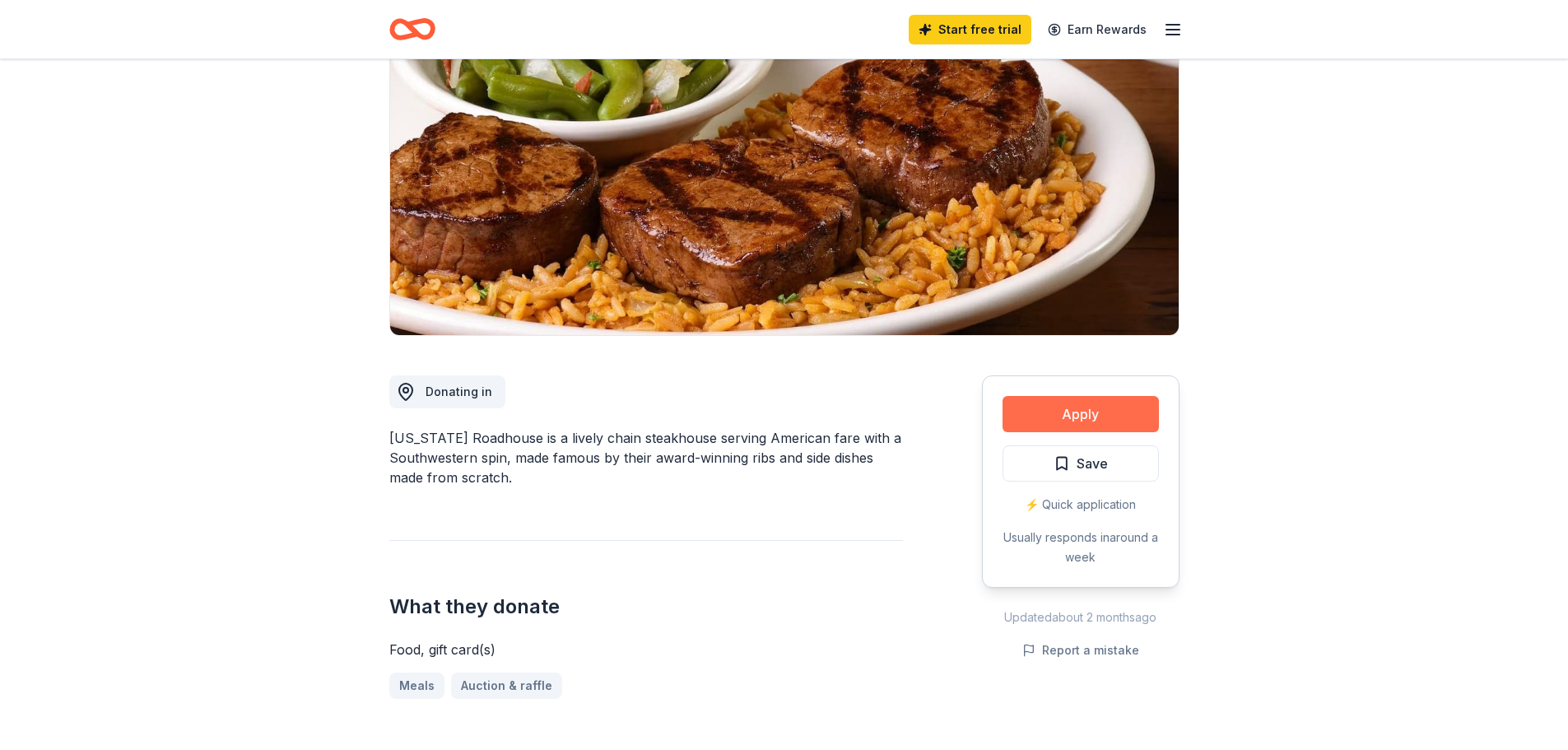
click at [1093, 414] on button "Apply" at bounding box center [1080, 414] width 156 height 37
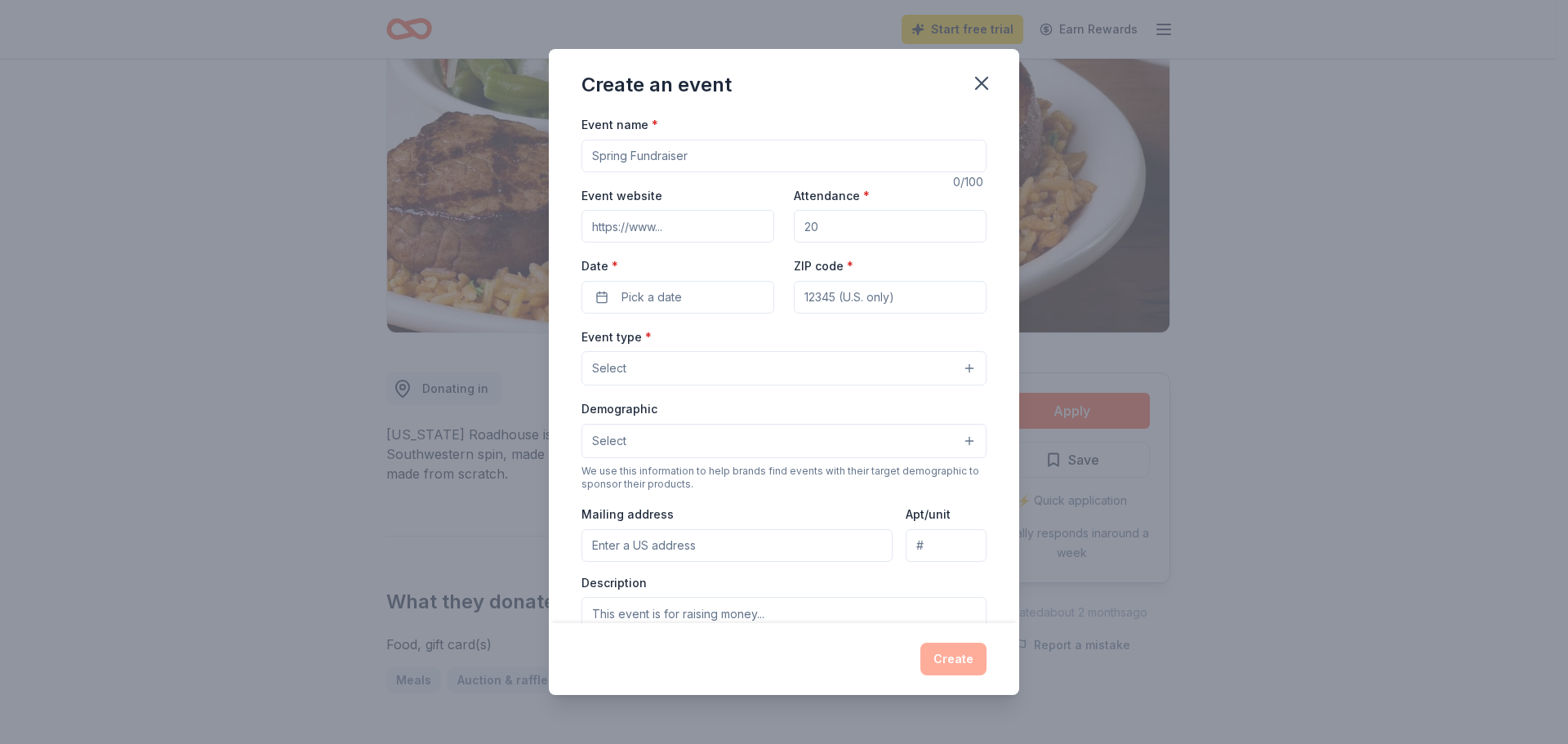
click at [620, 156] on input "Event name *" at bounding box center [784, 156] width 405 height 33
type input "Staff Member of the Month"
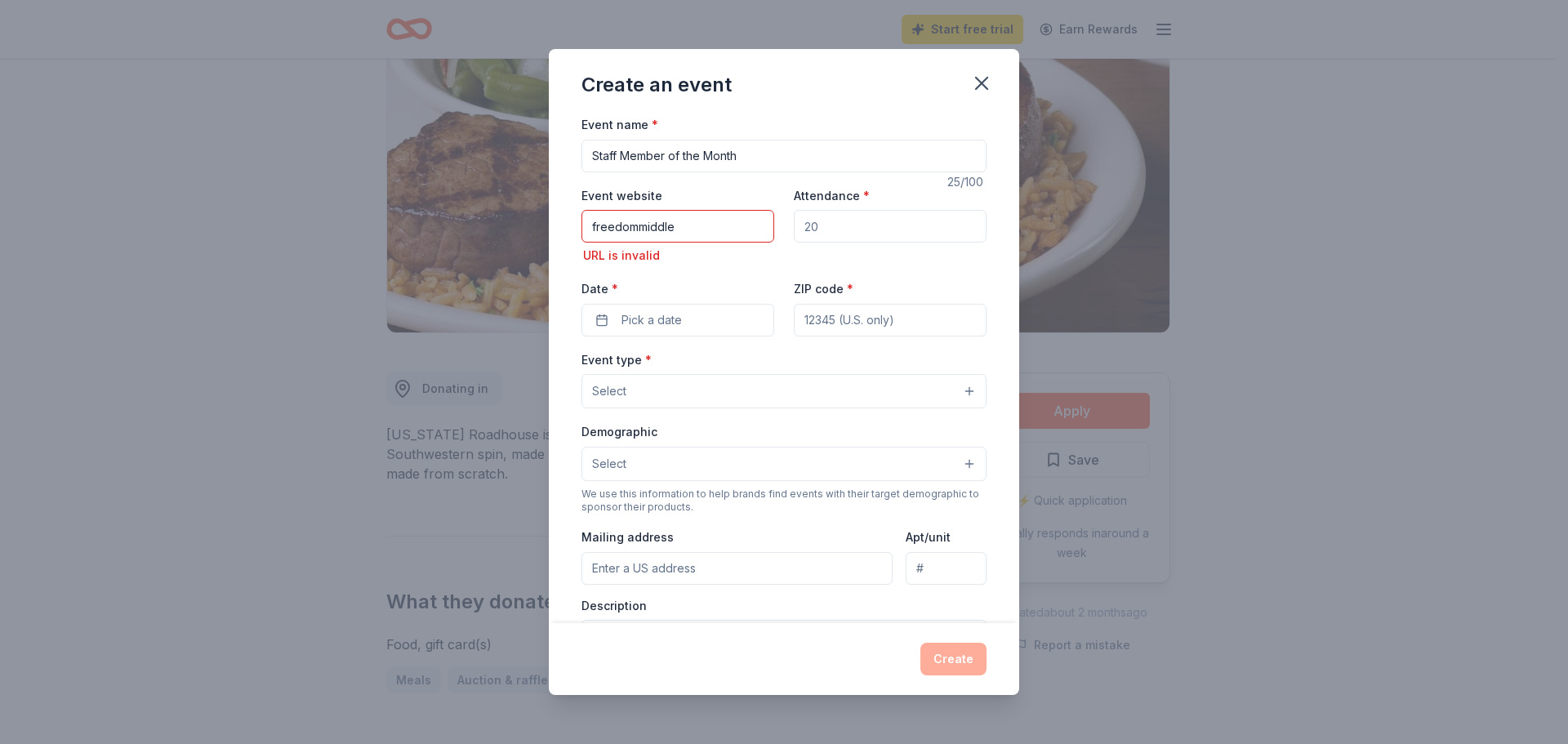
paste input "https://freedommiddleptsa.givebacks.com/"
type input "https://freedommiddleptsa.givebacks.com/"
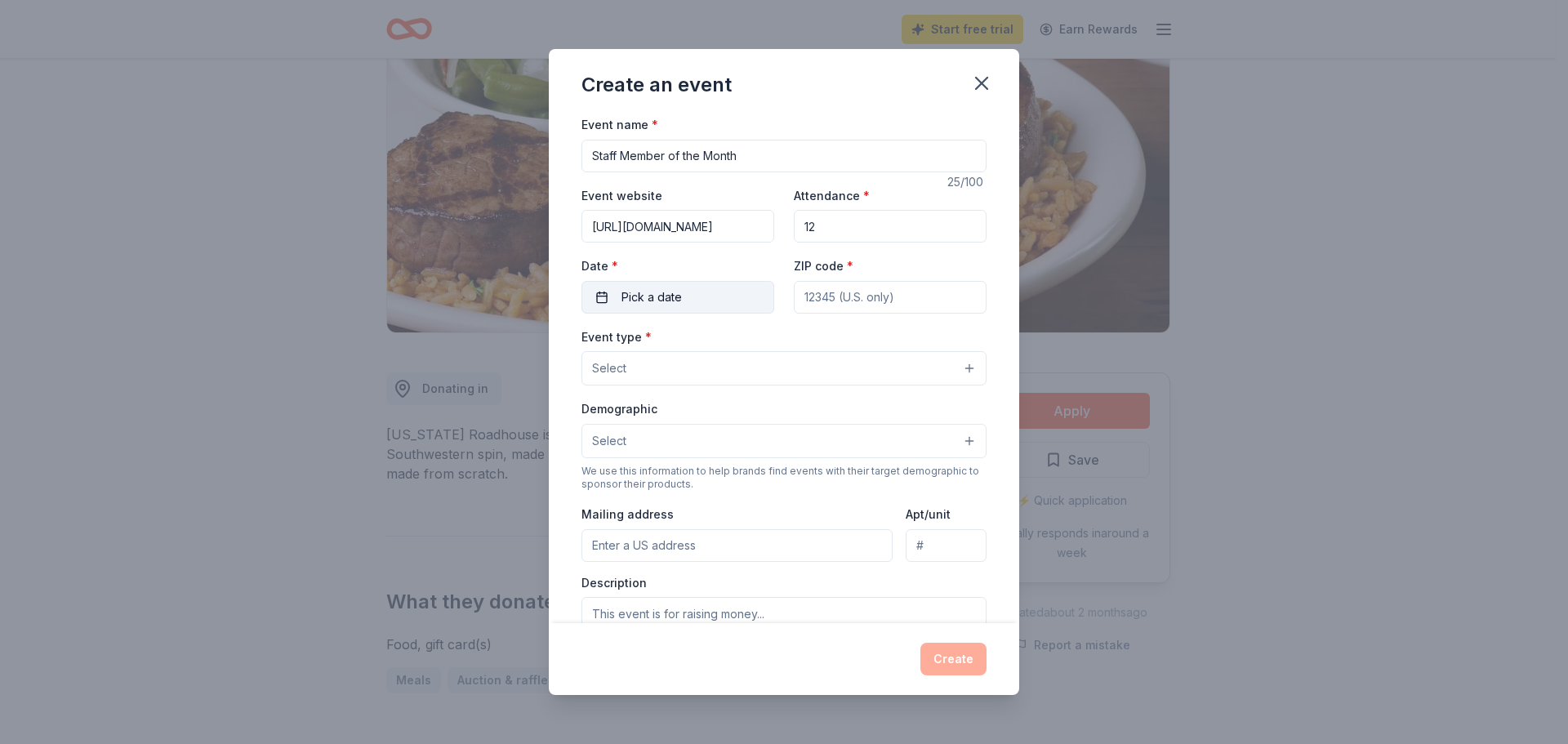
click at [717, 297] on button "Pick a date" at bounding box center [678, 298] width 193 height 33
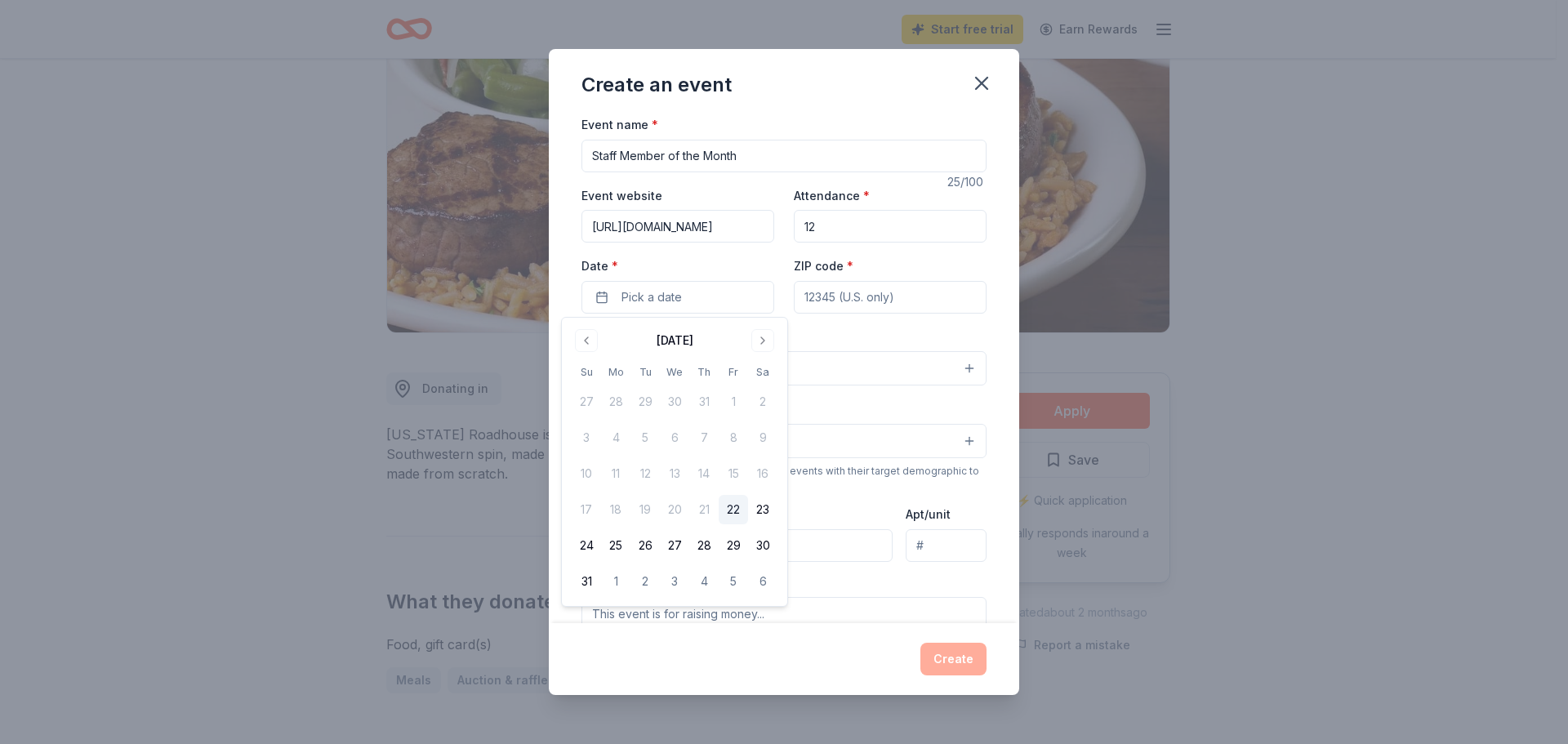
click at [826, 224] on input "12" at bounding box center [890, 226] width 193 height 33
type input "1"
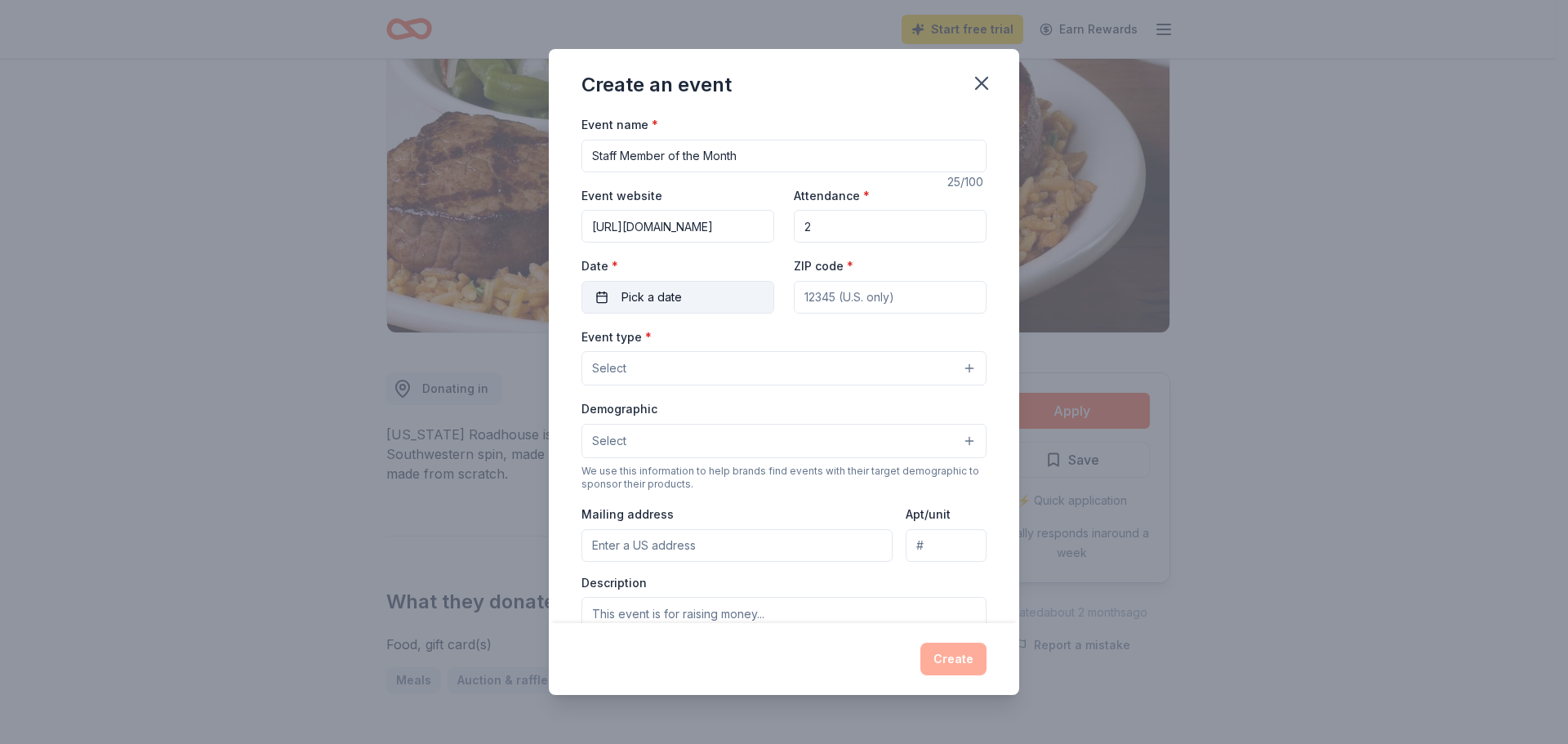
type input "2"
click at [673, 302] on span "Pick a date" at bounding box center [652, 297] width 61 height 20
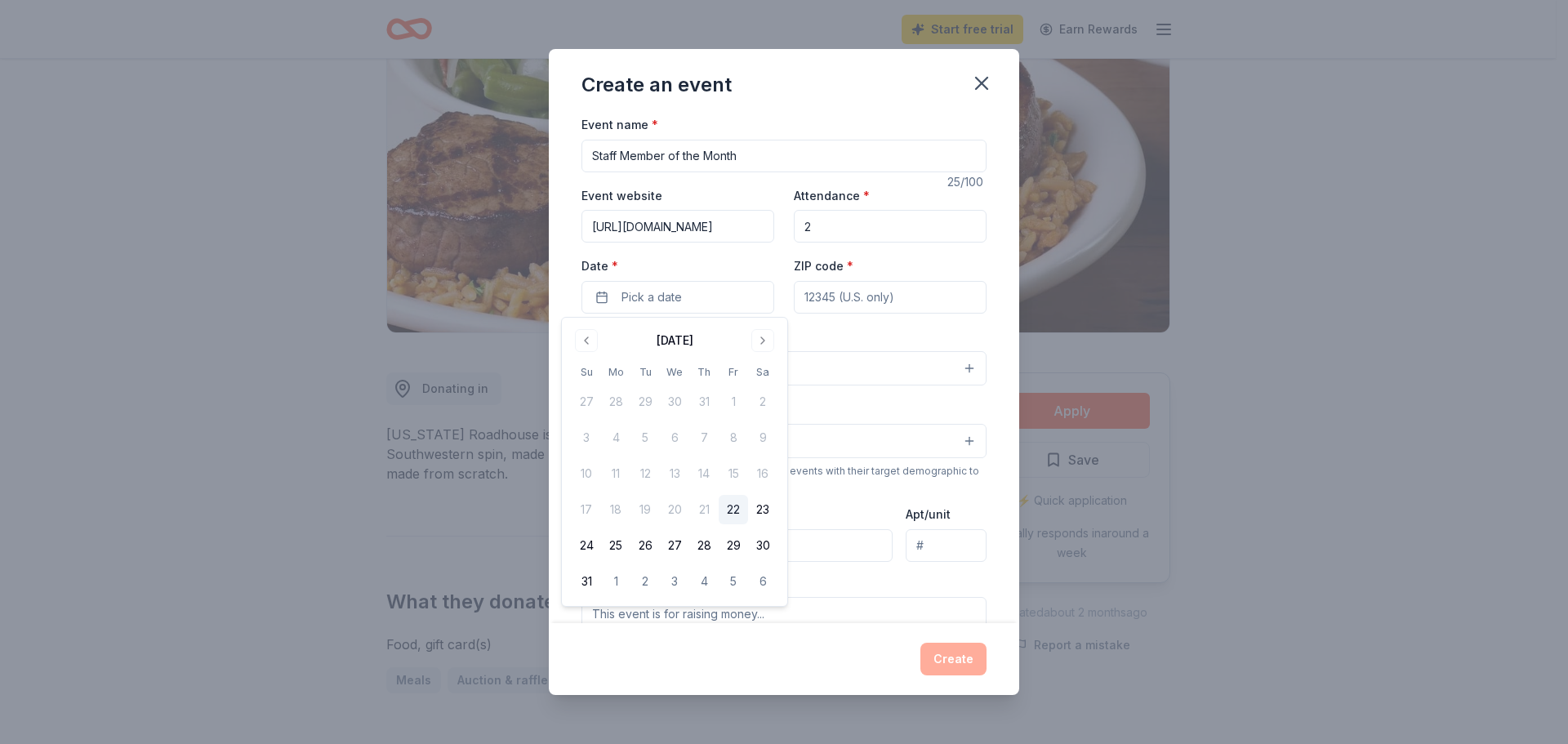
click at [956, 337] on div "Event type * Select" at bounding box center [784, 356] width 405 height 60
click at [982, 77] on icon "button" at bounding box center [981, 83] width 22 height 22
